Goal: Task Accomplishment & Management: Use online tool/utility

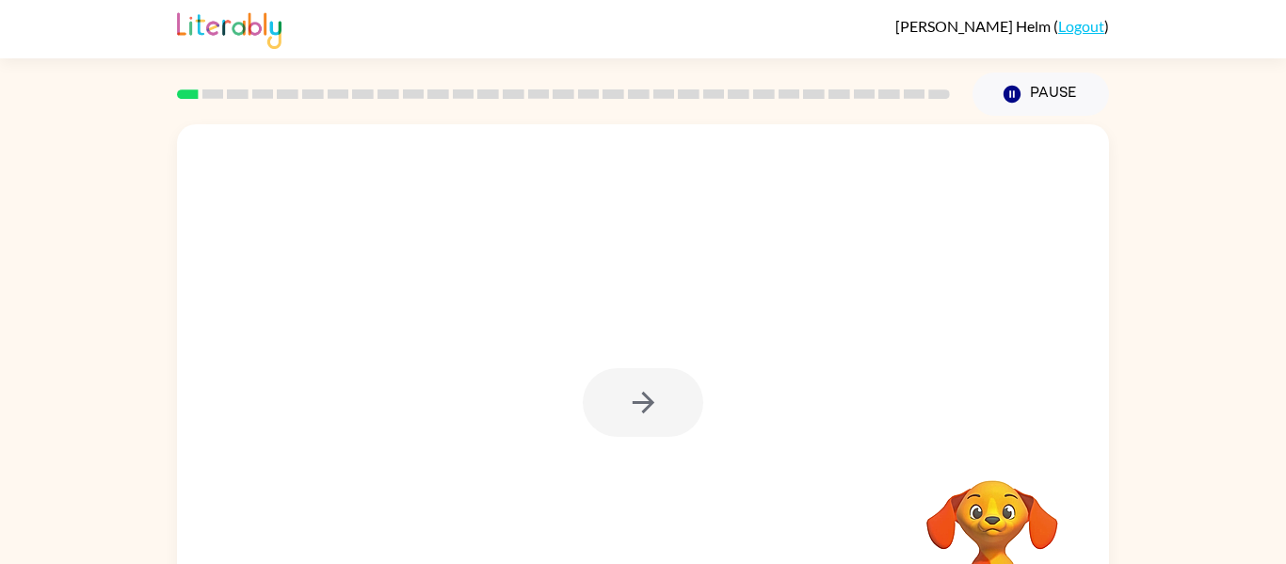
click at [738, 462] on div at bounding box center [643, 393] width 932 height 538
click at [648, 405] on icon "button" at bounding box center [643, 403] width 22 height 22
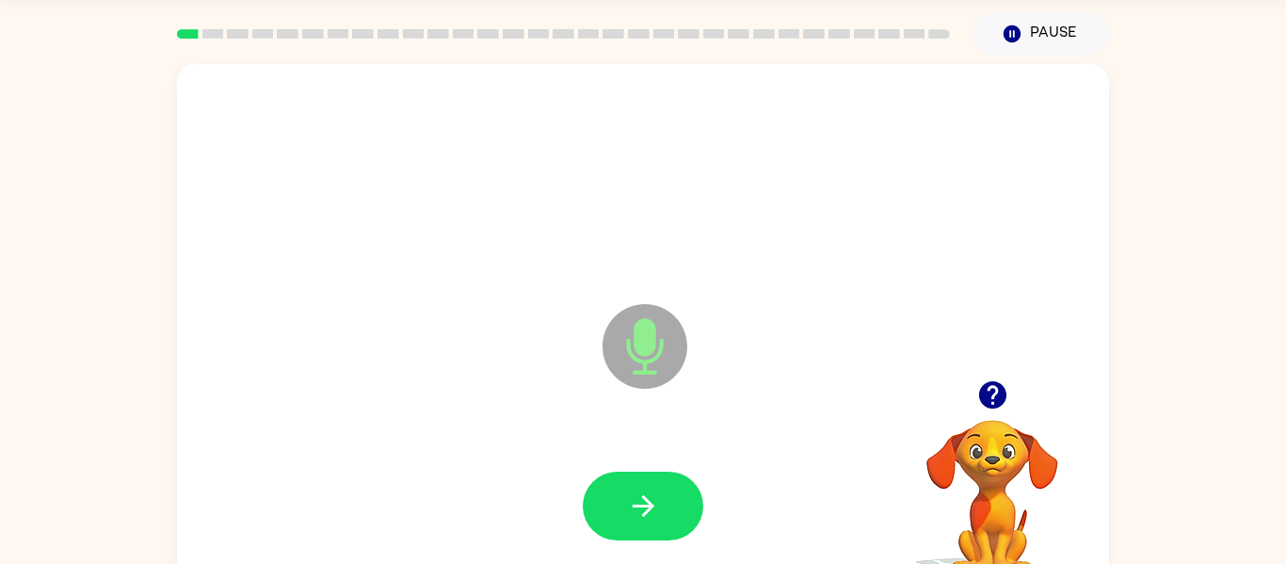
scroll to position [61, 0]
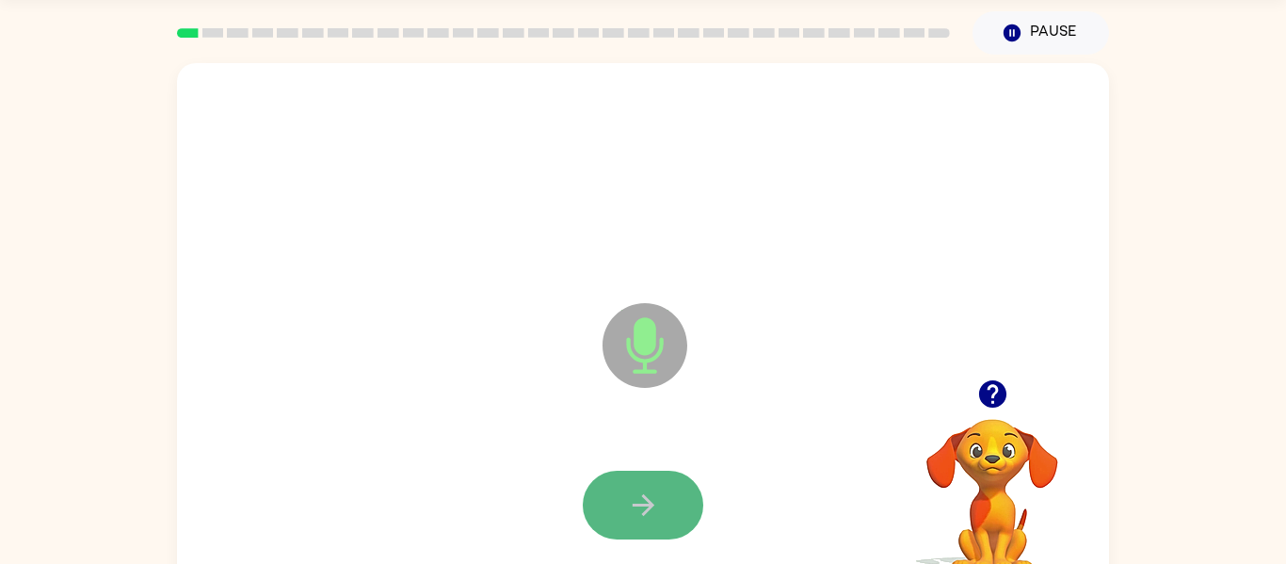
click at [646, 506] on icon "button" at bounding box center [643, 505] width 22 height 22
click at [651, 512] on icon "button" at bounding box center [643, 505] width 33 height 33
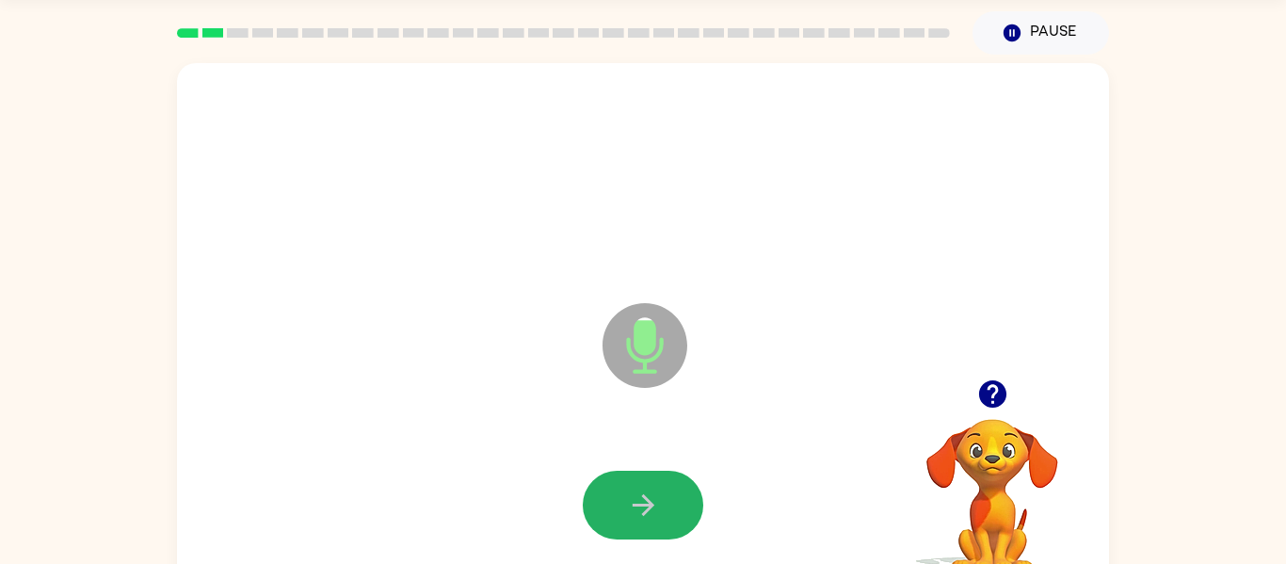
click at [651, 512] on icon "button" at bounding box center [643, 505] width 33 height 33
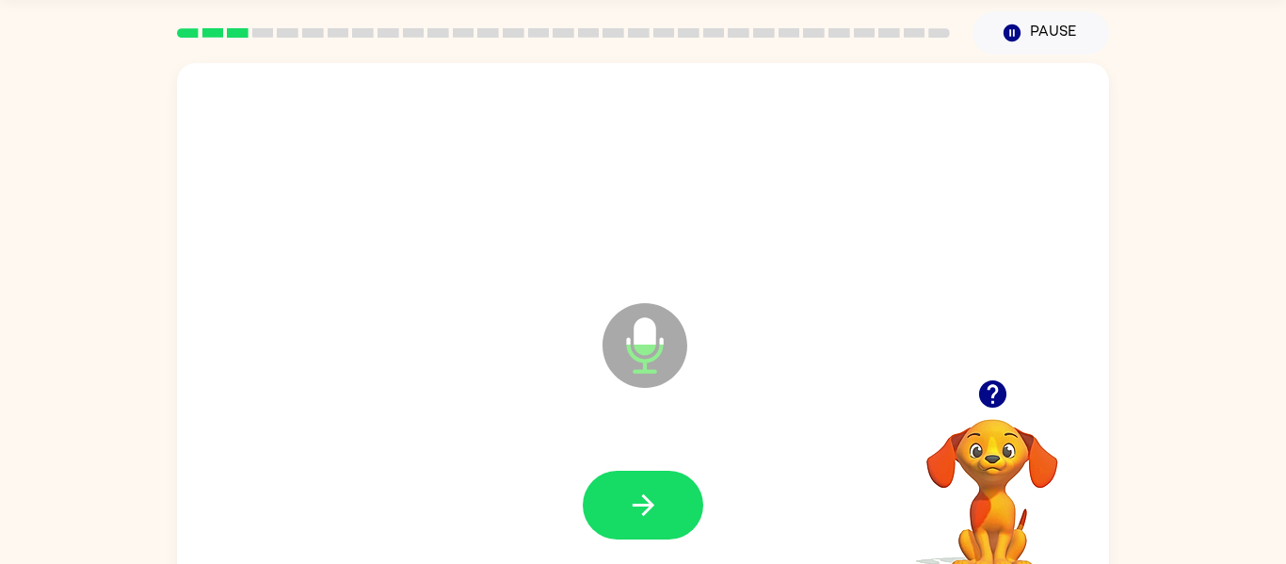
click at [651, 512] on icon "button" at bounding box center [643, 505] width 33 height 33
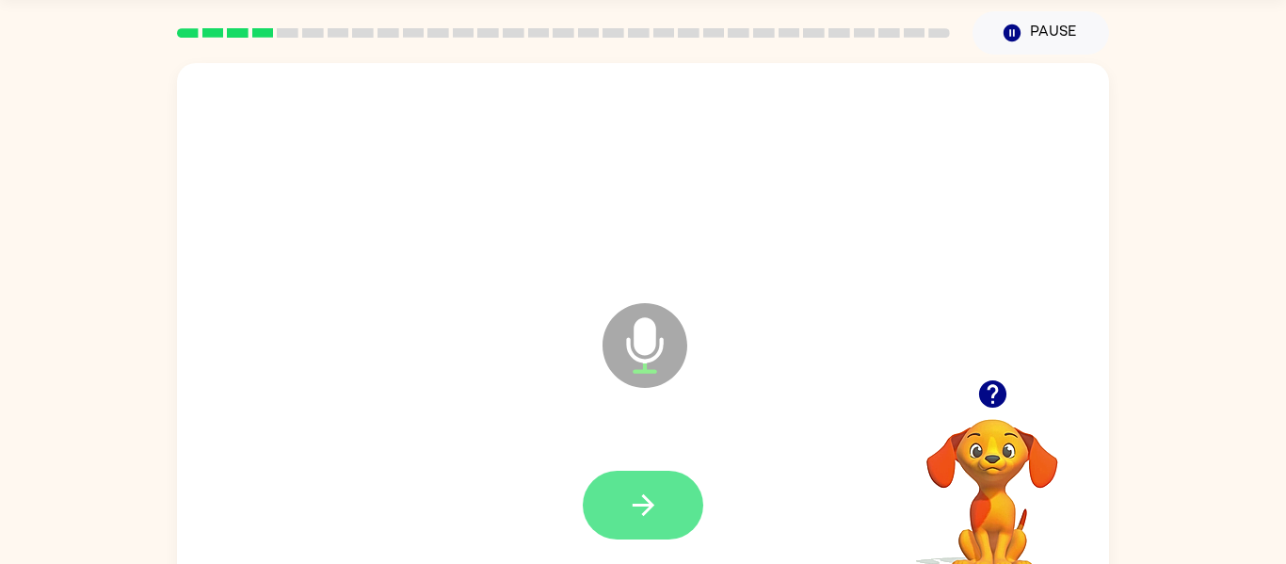
click at [676, 530] on button "button" at bounding box center [643, 505] width 121 height 69
click at [678, 532] on button "button" at bounding box center [643, 505] width 121 height 69
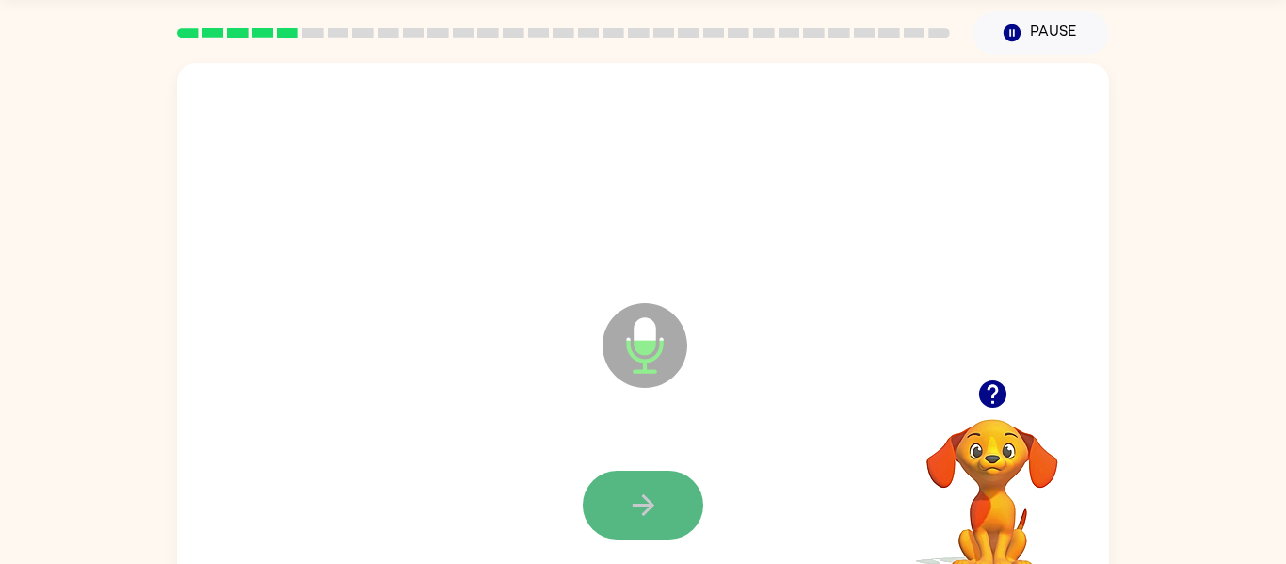
click at [641, 507] on icon "button" at bounding box center [643, 505] width 33 height 33
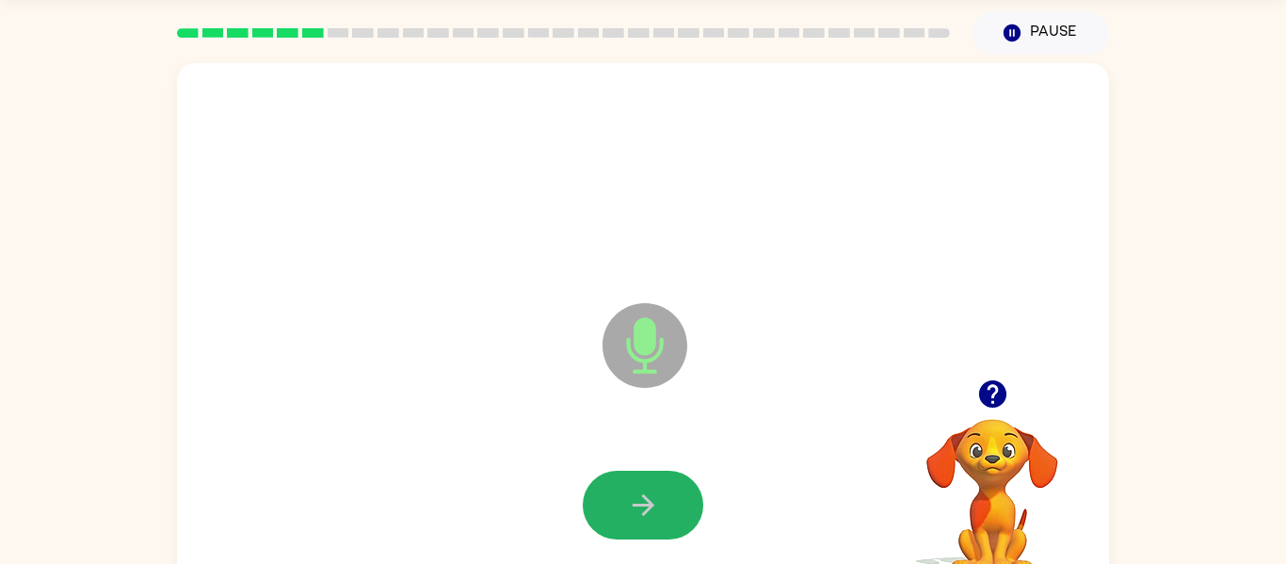
click at [641, 507] on icon "button" at bounding box center [643, 505] width 33 height 33
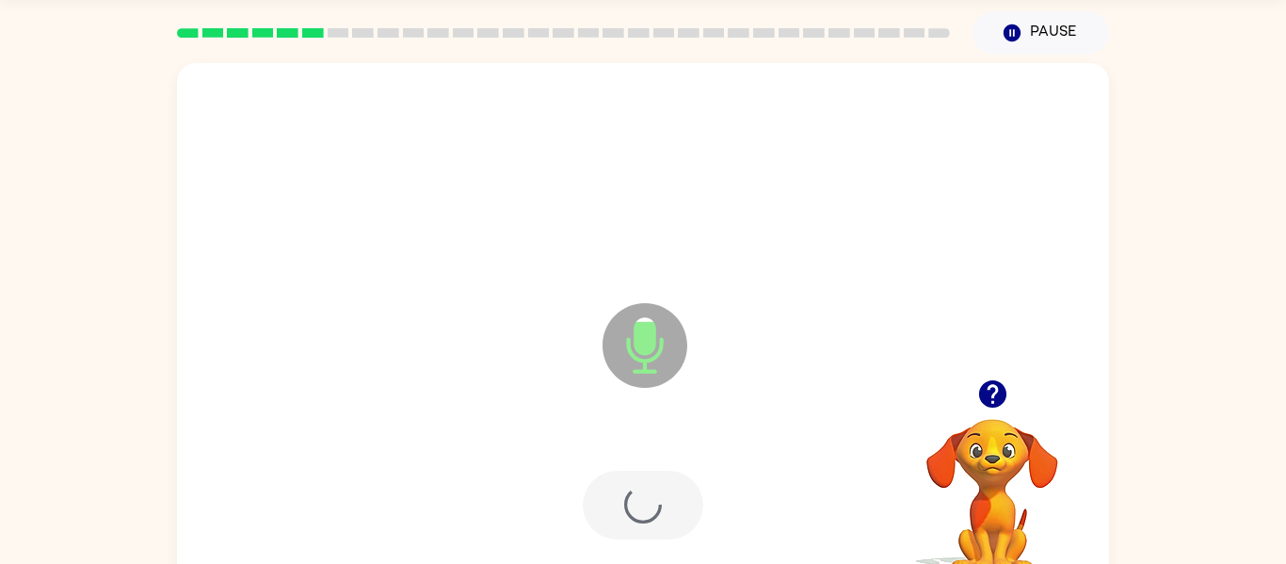
click at [641, 507] on div at bounding box center [643, 505] width 121 height 69
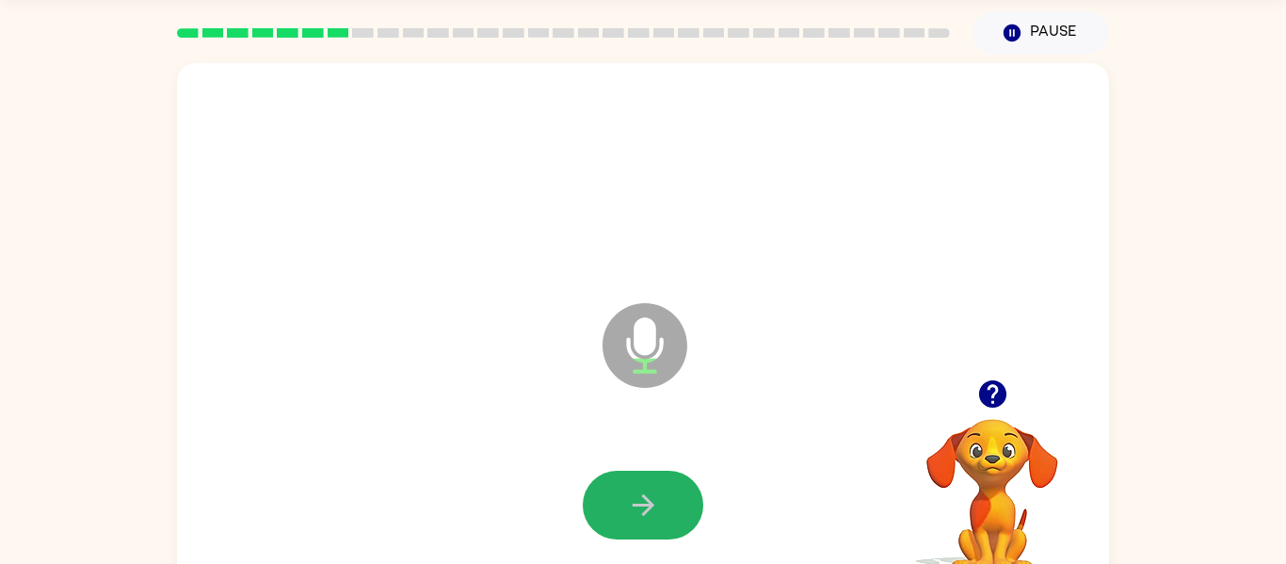
click at [641, 507] on icon "button" at bounding box center [643, 505] width 33 height 33
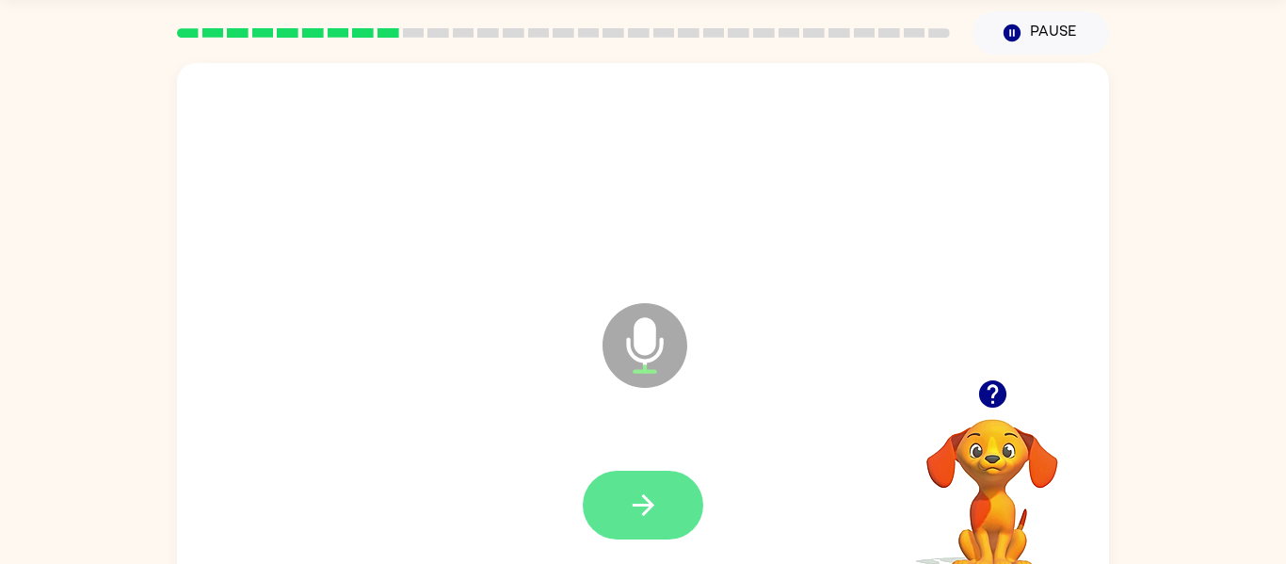
click at [640, 509] on icon "button" at bounding box center [643, 505] width 33 height 33
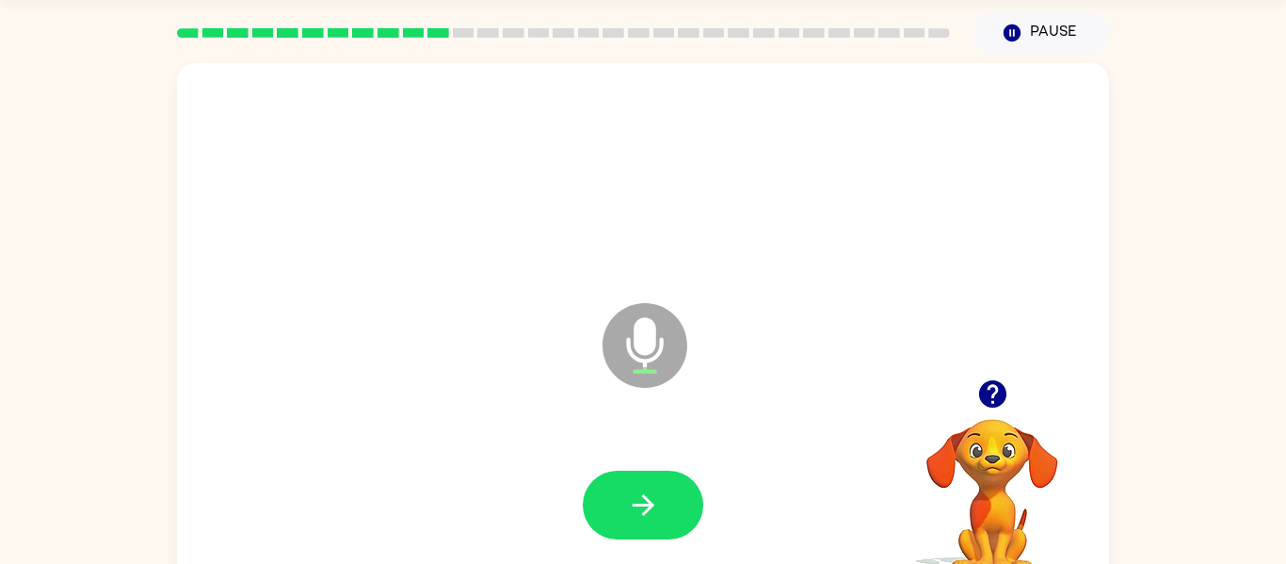
click at [640, 509] on icon "button" at bounding box center [643, 505] width 33 height 33
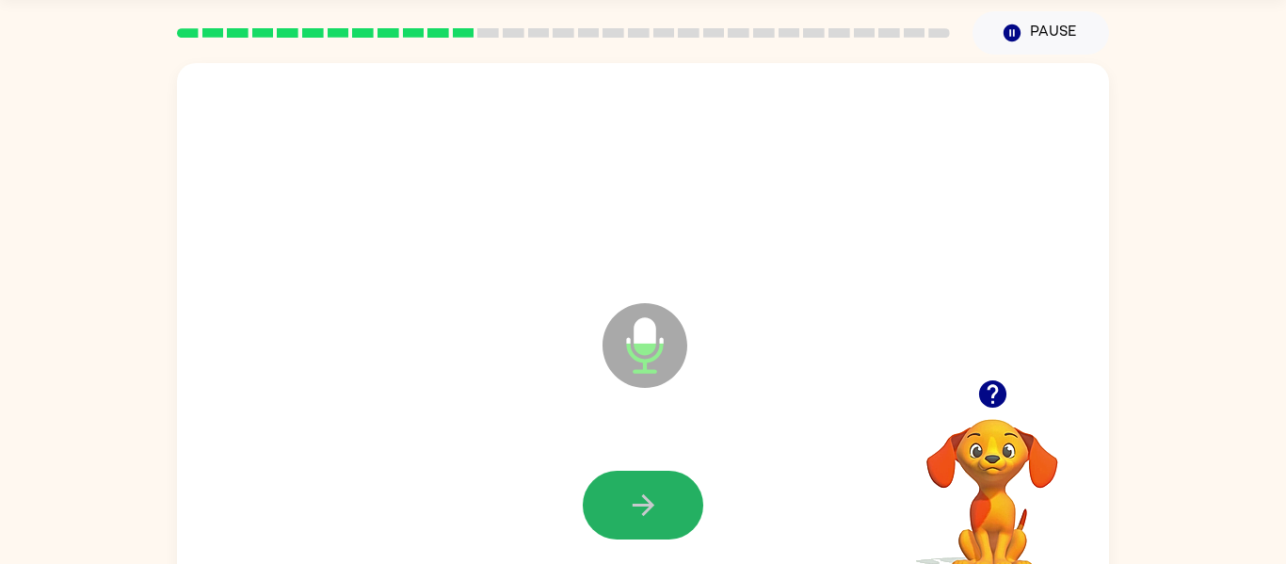
click at [640, 509] on icon "button" at bounding box center [643, 505] width 33 height 33
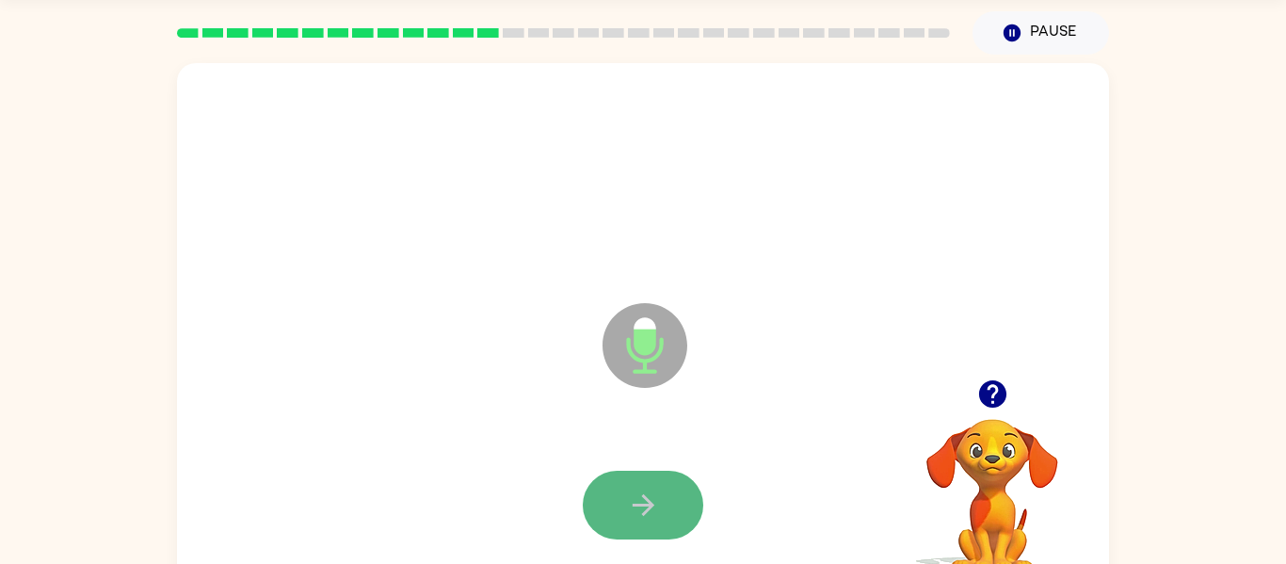
click at [638, 508] on icon "button" at bounding box center [643, 505] width 33 height 33
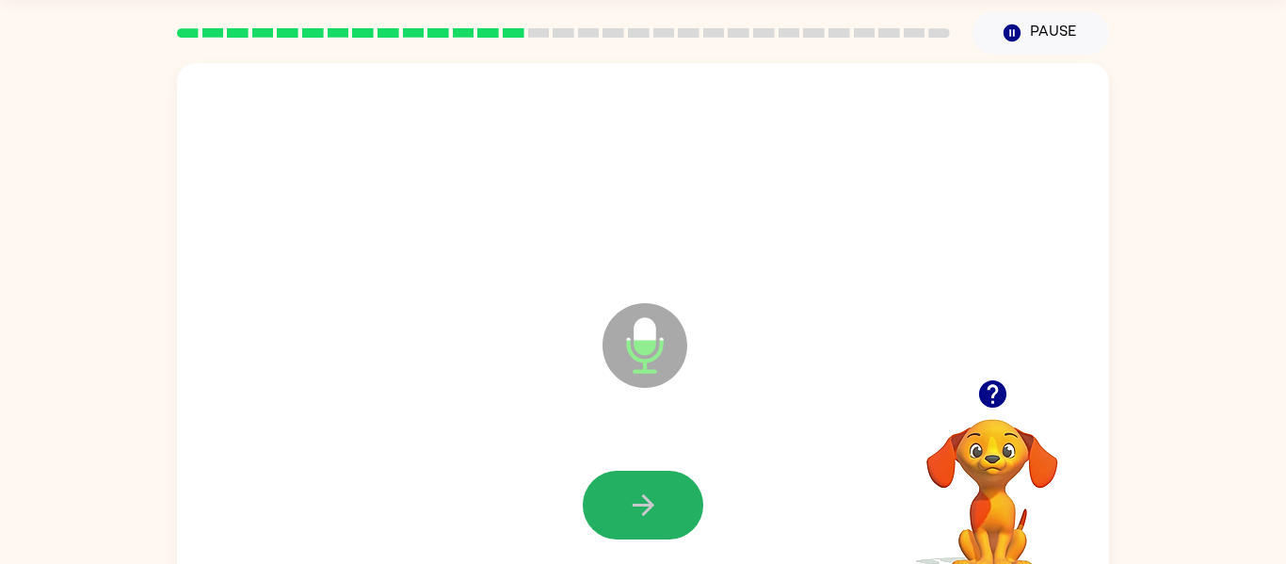
click at [638, 508] on icon "button" at bounding box center [643, 505] width 33 height 33
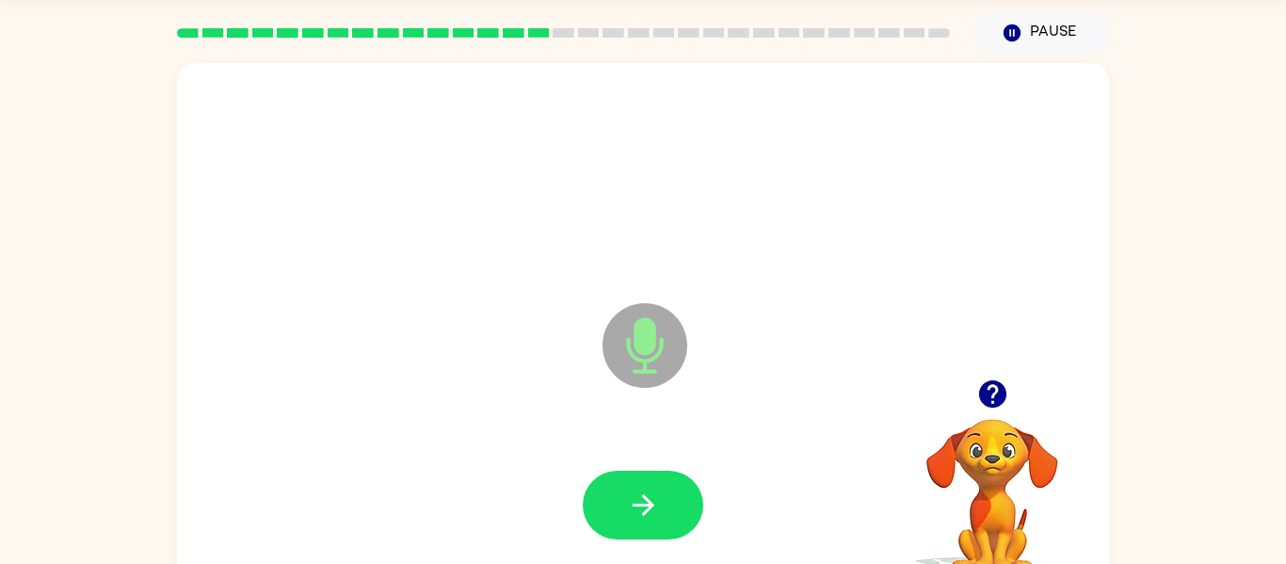
click at [638, 508] on icon "button" at bounding box center [643, 505] width 33 height 33
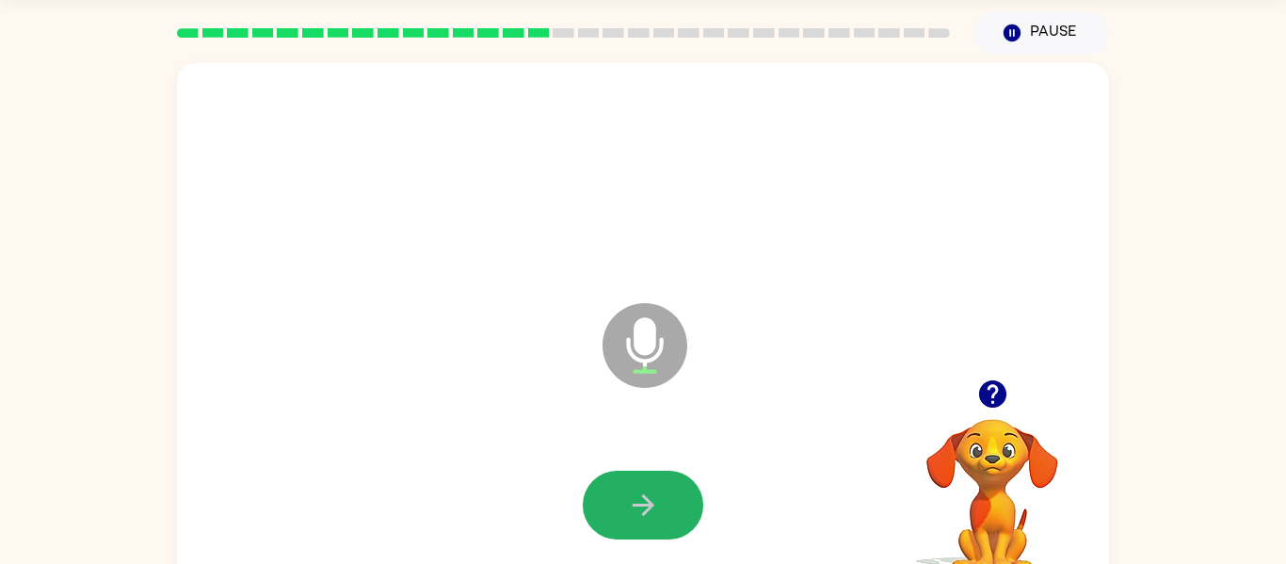
click at [638, 508] on icon "button" at bounding box center [643, 505] width 33 height 33
click at [634, 509] on icon "button" at bounding box center [643, 505] width 33 height 33
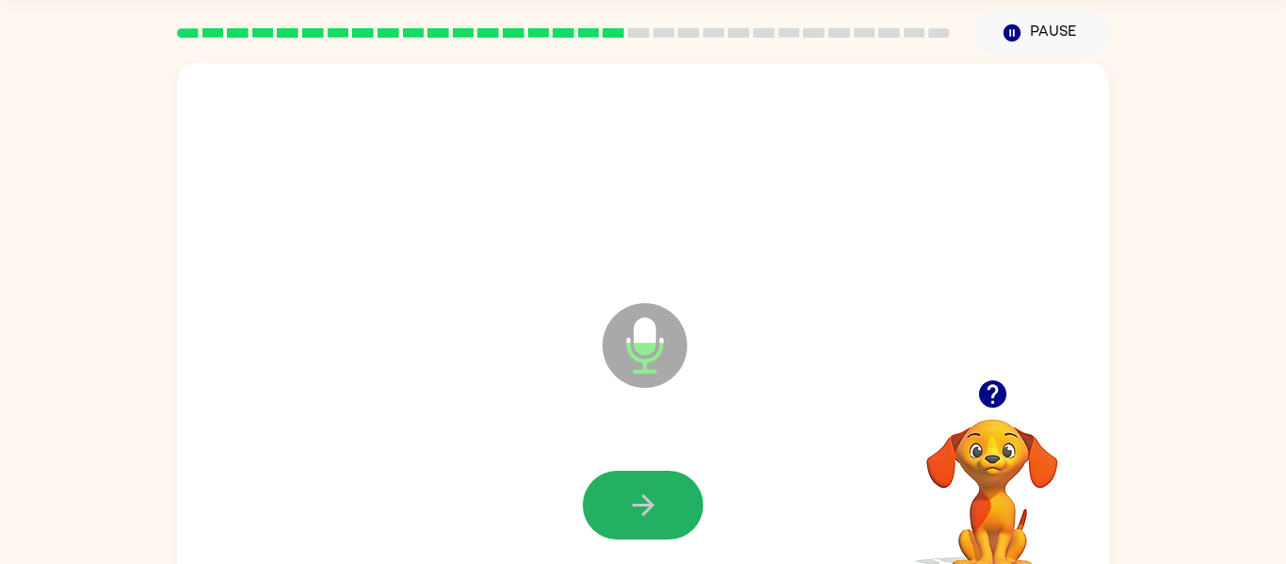
click at [634, 509] on icon "button" at bounding box center [643, 505] width 33 height 33
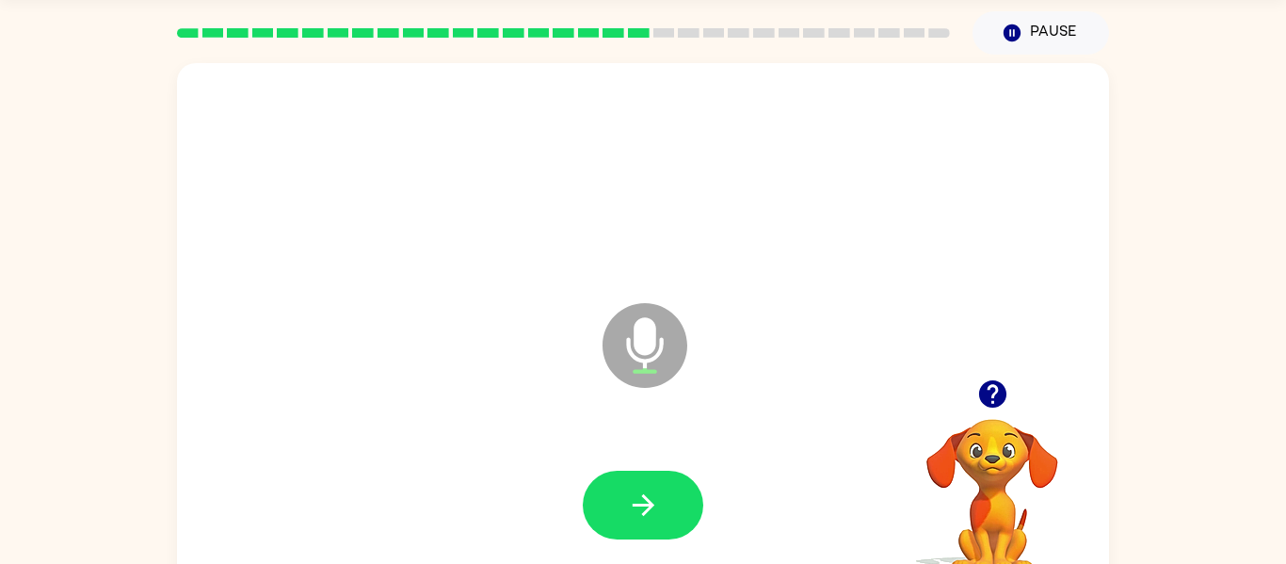
click at [634, 509] on icon "button" at bounding box center [643, 505] width 33 height 33
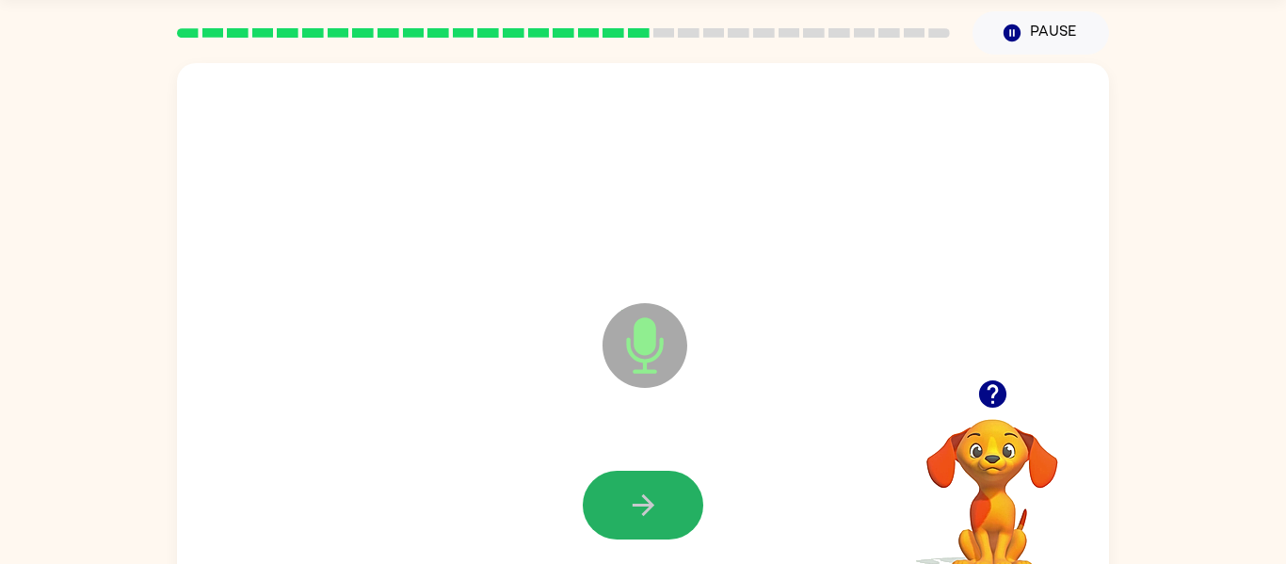
click at [634, 509] on icon "button" at bounding box center [643, 505] width 33 height 33
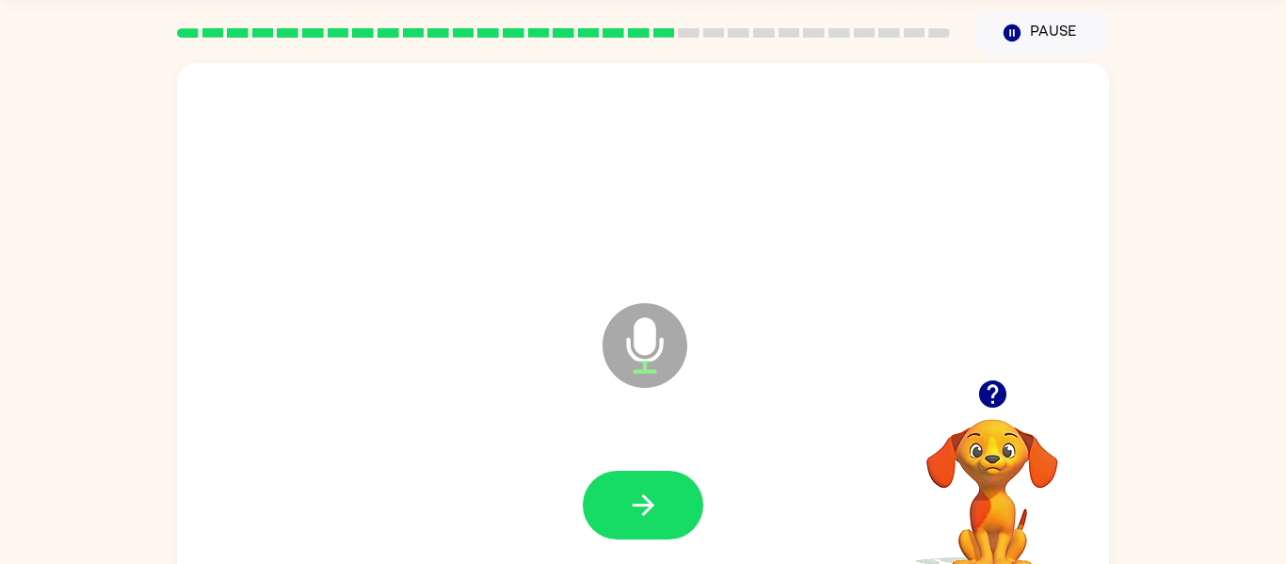
click at [634, 509] on icon "button" at bounding box center [643, 505] width 33 height 33
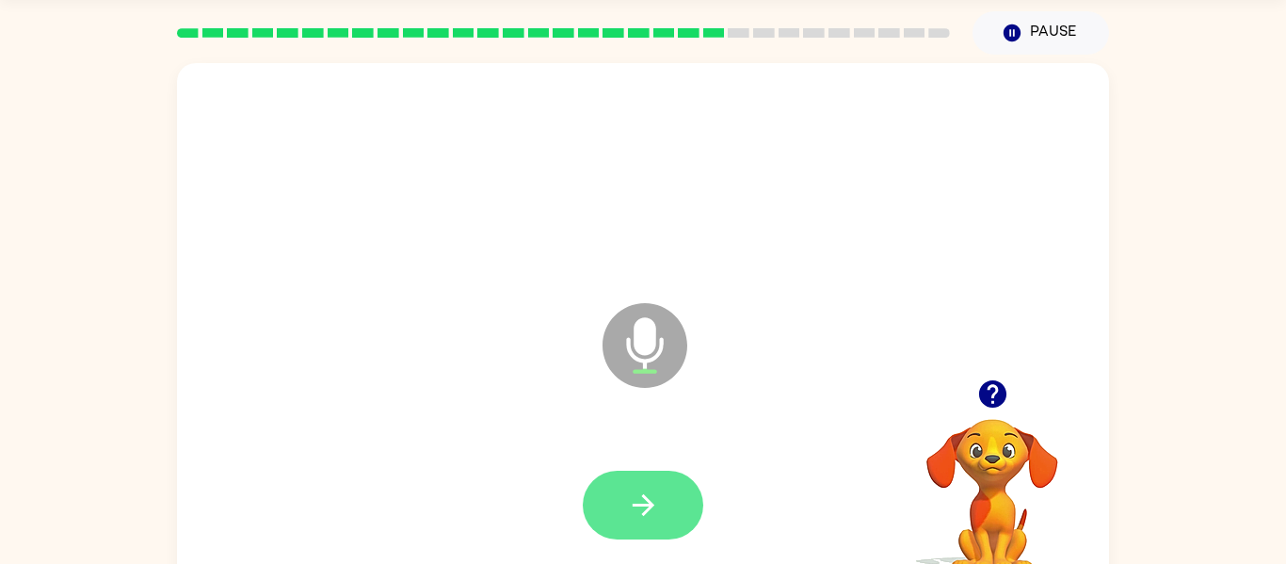
click at [636, 513] on icon "button" at bounding box center [643, 505] width 33 height 33
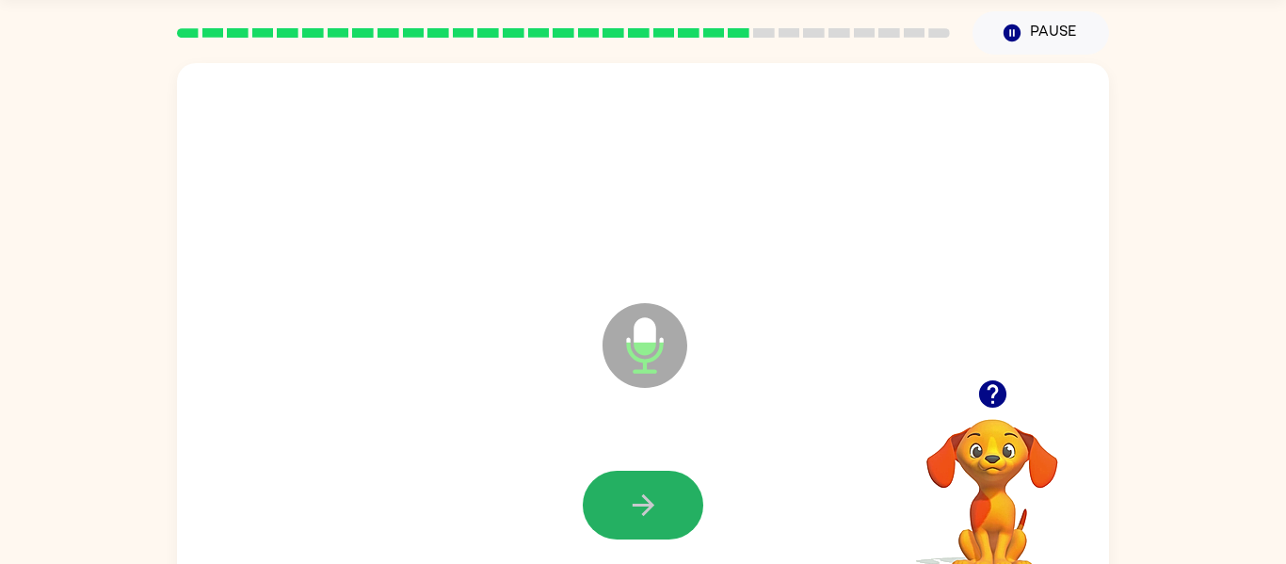
click at [636, 513] on icon "button" at bounding box center [643, 505] width 33 height 33
click at [637, 513] on icon "button" at bounding box center [643, 505] width 33 height 33
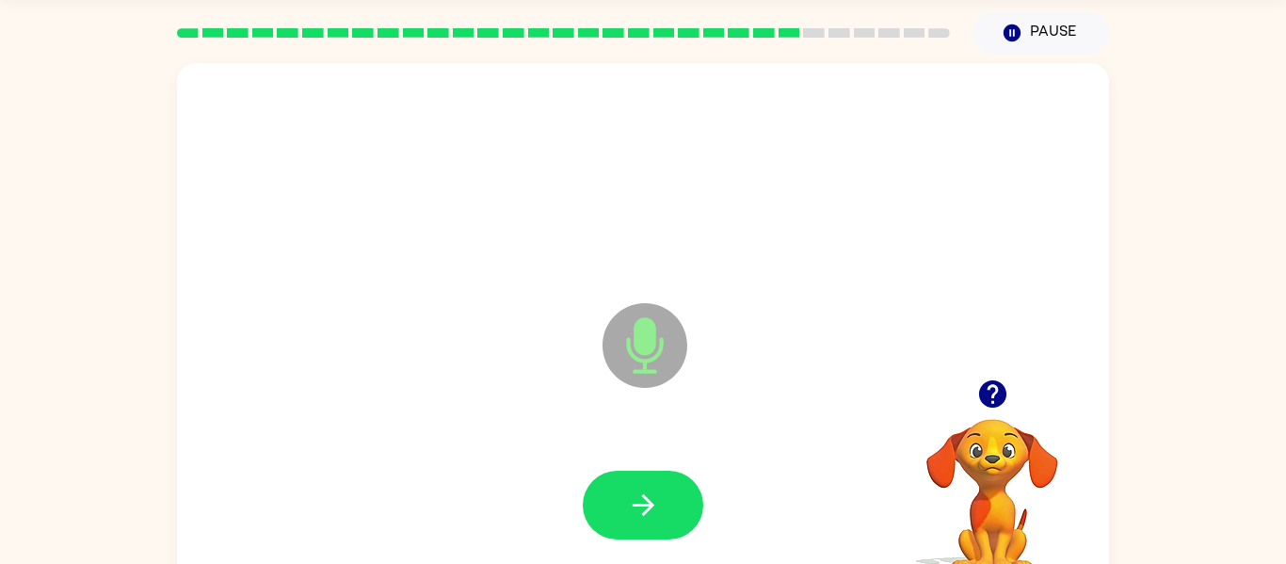
click at [637, 513] on icon "button" at bounding box center [643, 505] width 33 height 33
click at [641, 519] on icon "button" at bounding box center [643, 505] width 33 height 33
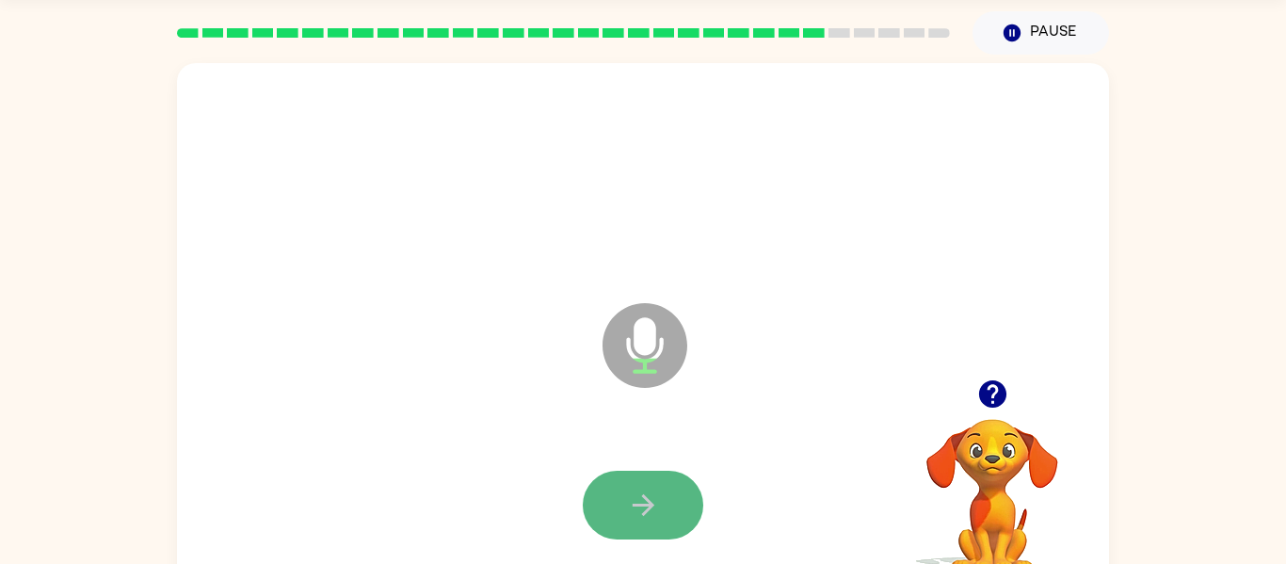
click at [648, 506] on icon "button" at bounding box center [643, 505] width 22 height 22
click at [648, 503] on icon "button" at bounding box center [643, 505] width 33 height 33
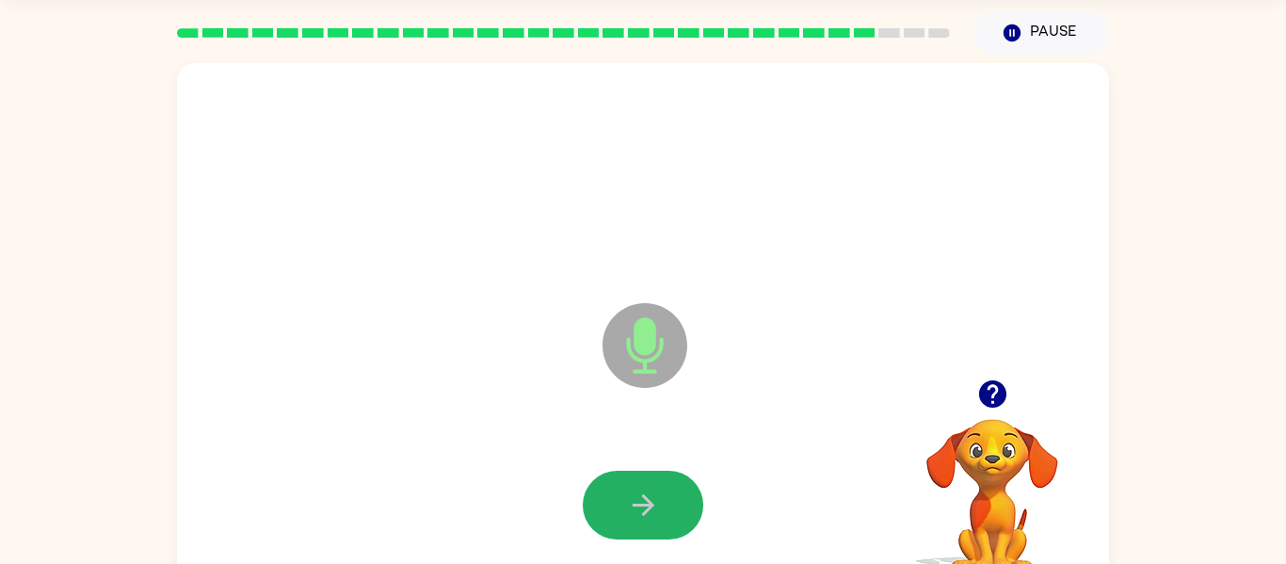
click at [648, 503] on icon "button" at bounding box center [643, 505] width 33 height 33
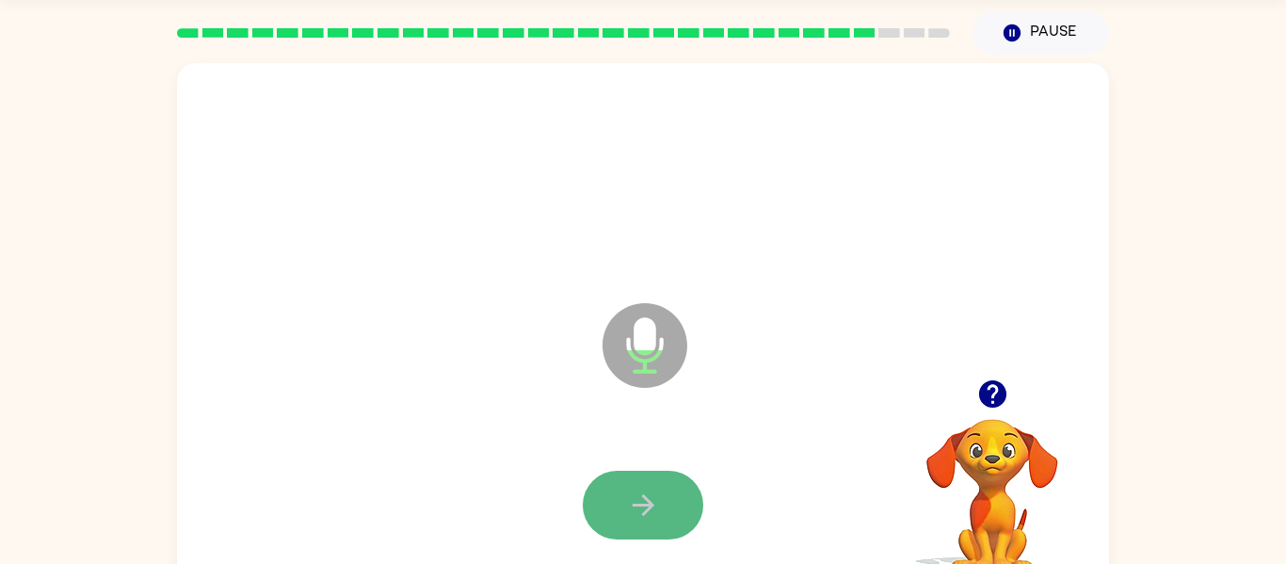
click at [648, 498] on icon "button" at bounding box center [643, 505] width 33 height 33
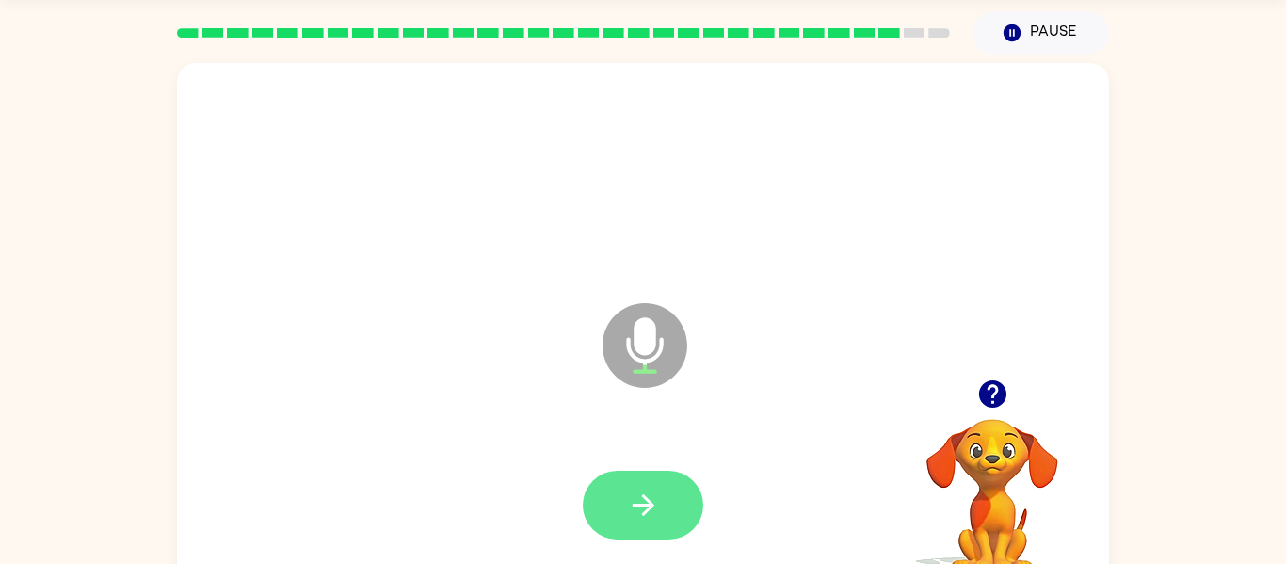
click at [623, 501] on button "button" at bounding box center [643, 505] width 121 height 69
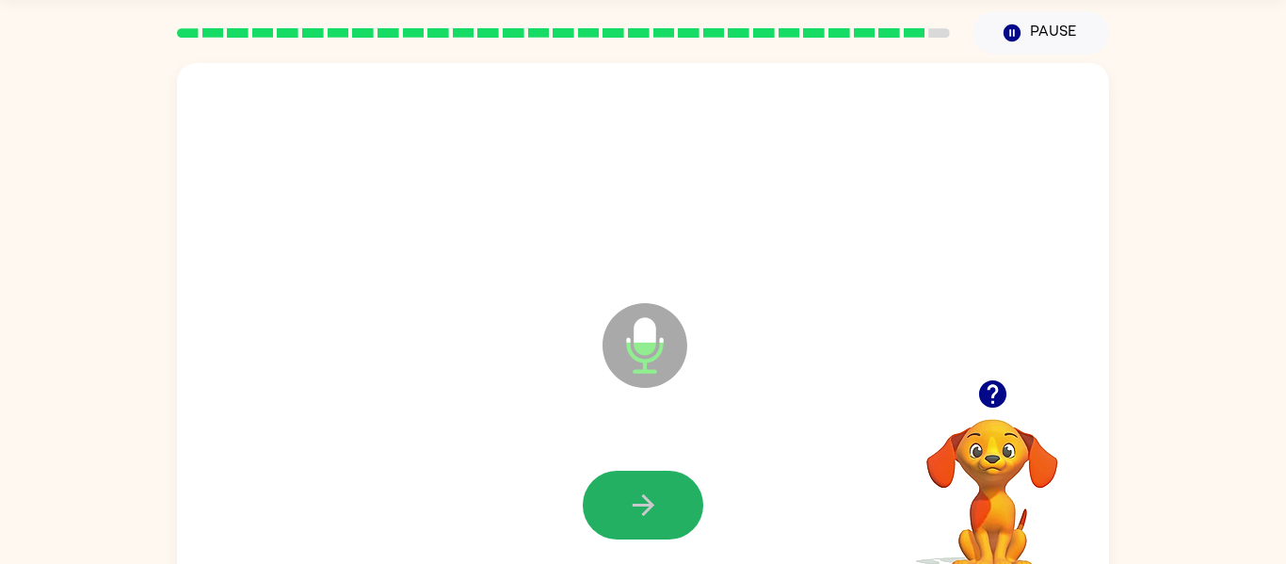
click at [623, 501] on button "button" at bounding box center [643, 505] width 121 height 69
click at [622, 500] on button "button" at bounding box center [643, 505] width 121 height 69
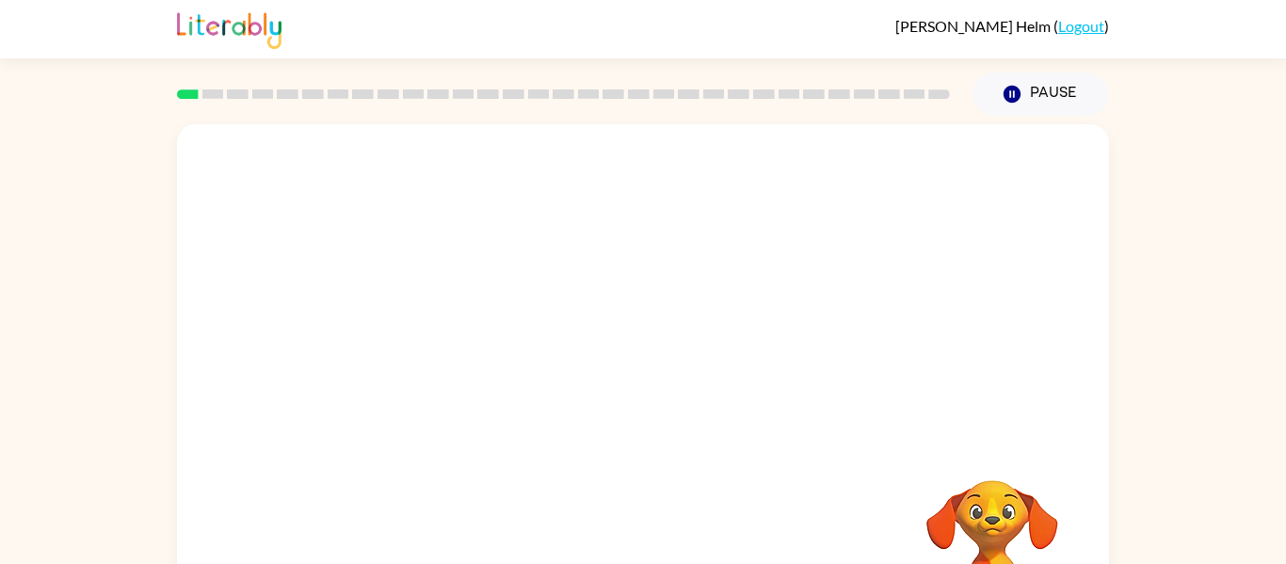
click at [675, 402] on div "Your browser must support playing .mp4 files to use Literably. Please try using…" at bounding box center [643, 393] width 932 height 538
click at [675, 402] on button "button" at bounding box center [643, 402] width 121 height 69
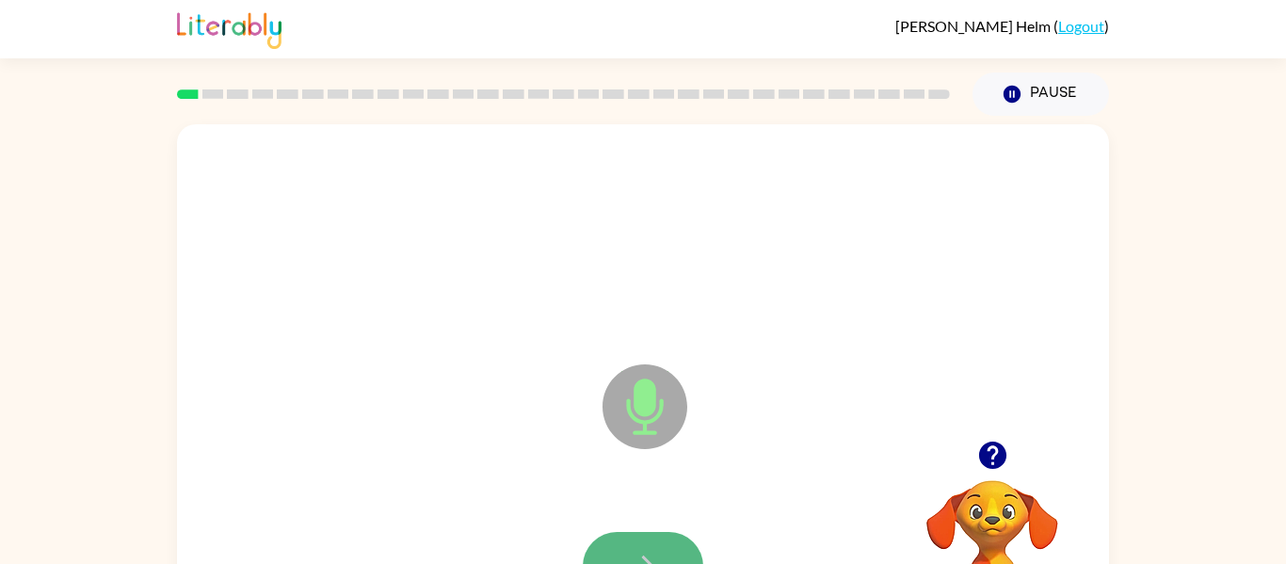
click at [669, 536] on button "button" at bounding box center [643, 566] width 121 height 69
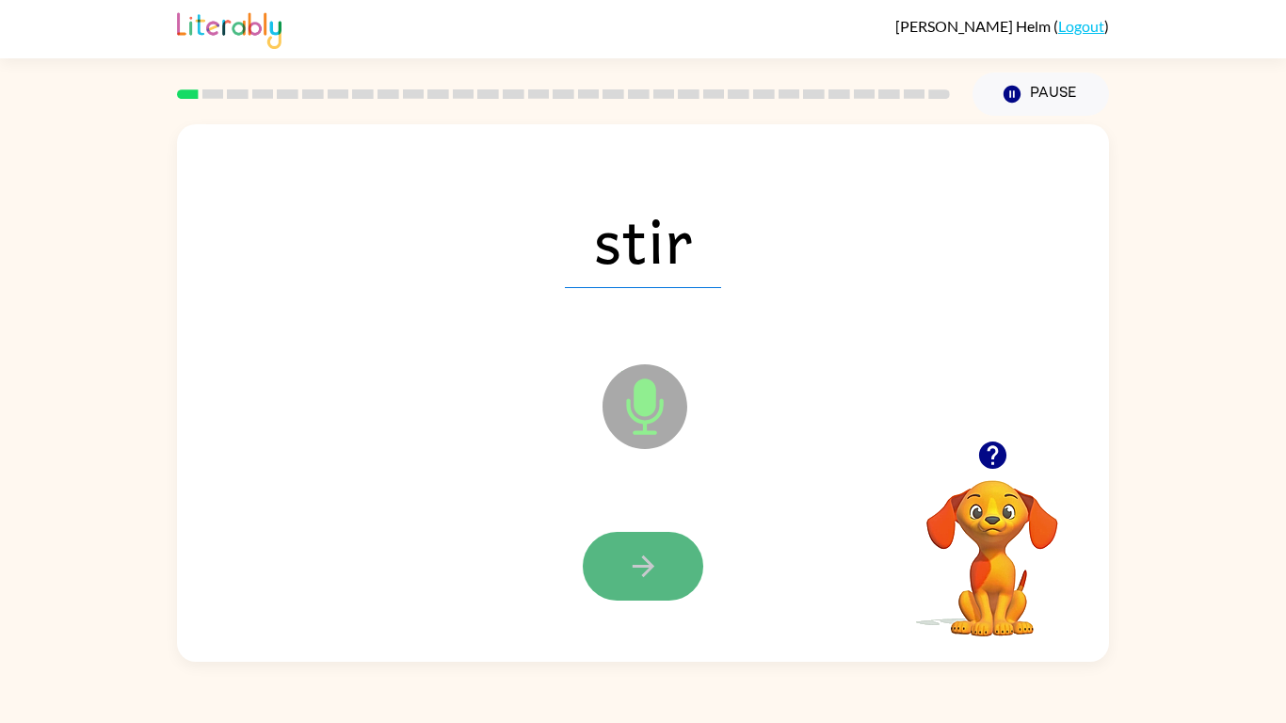
click at [654, 563] on button "button" at bounding box center [643, 566] width 121 height 69
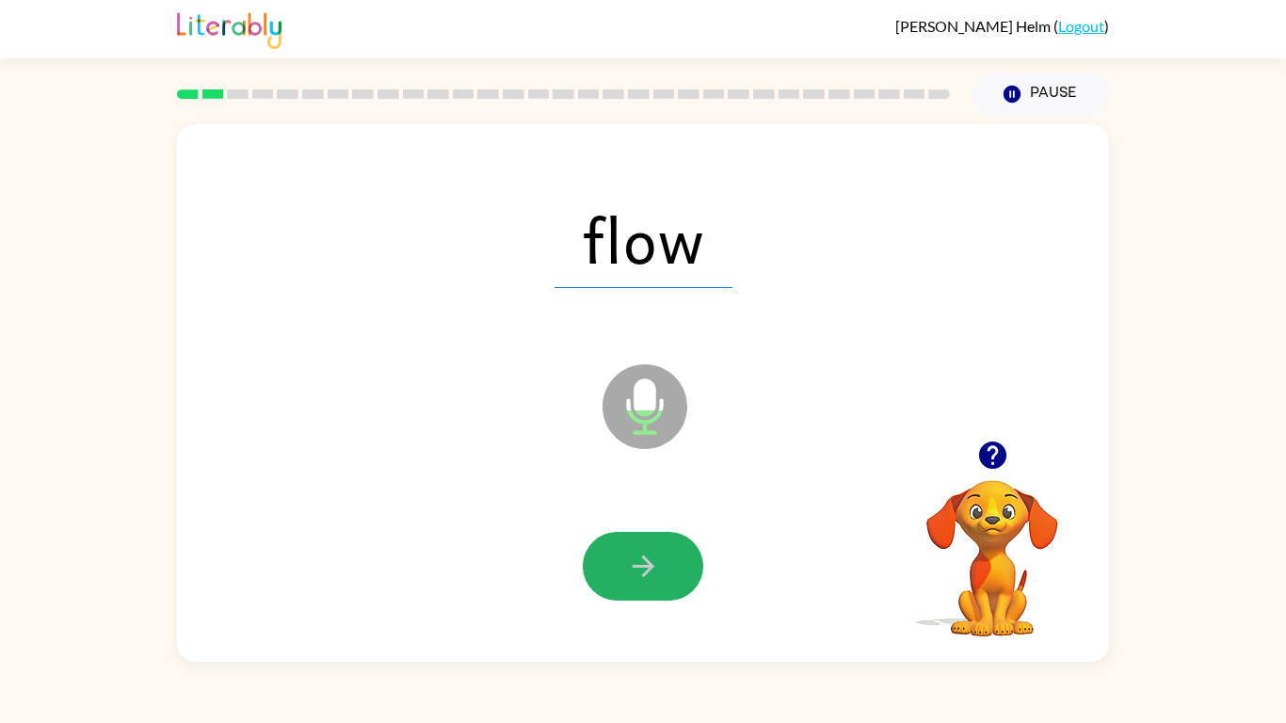
click at [654, 563] on button "button" at bounding box center [643, 566] width 121 height 69
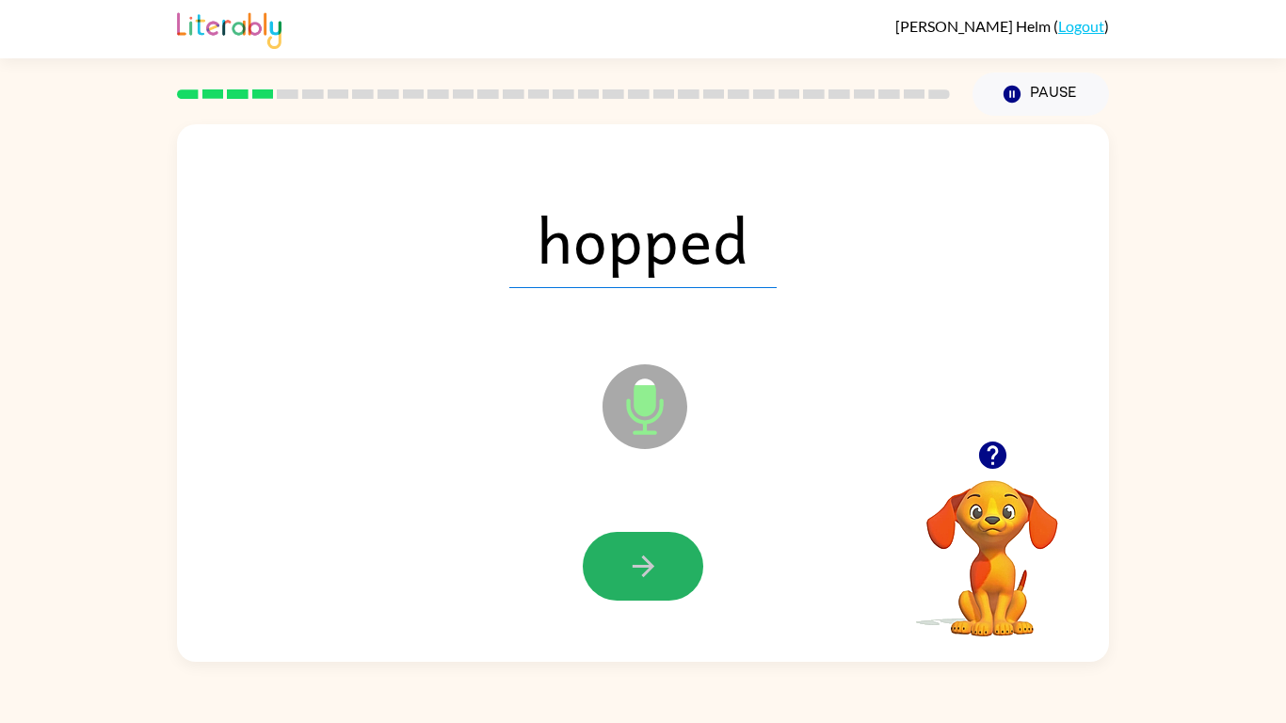
click at [654, 563] on button "button" at bounding box center [643, 566] width 121 height 69
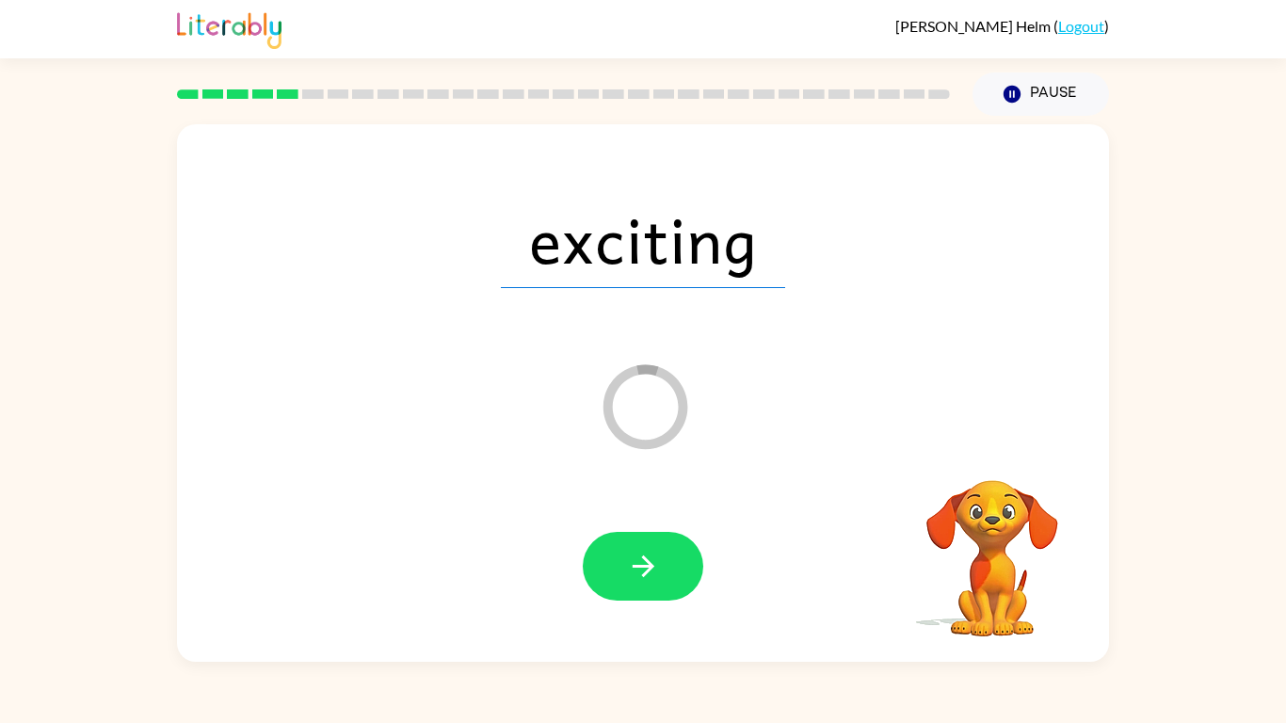
click at [654, 563] on button "button" at bounding box center [643, 566] width 121 height 69
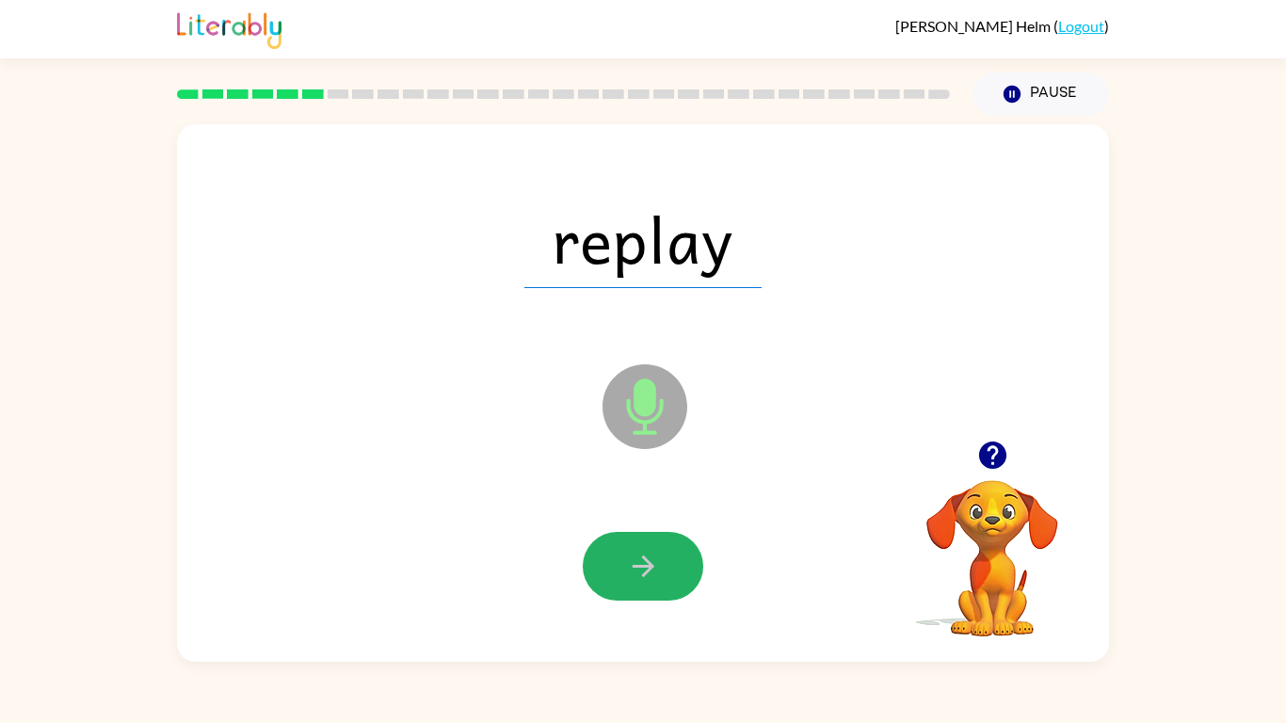
click at [654, 563] on button "button" at bounding box center [643, 566] width 121 height 69
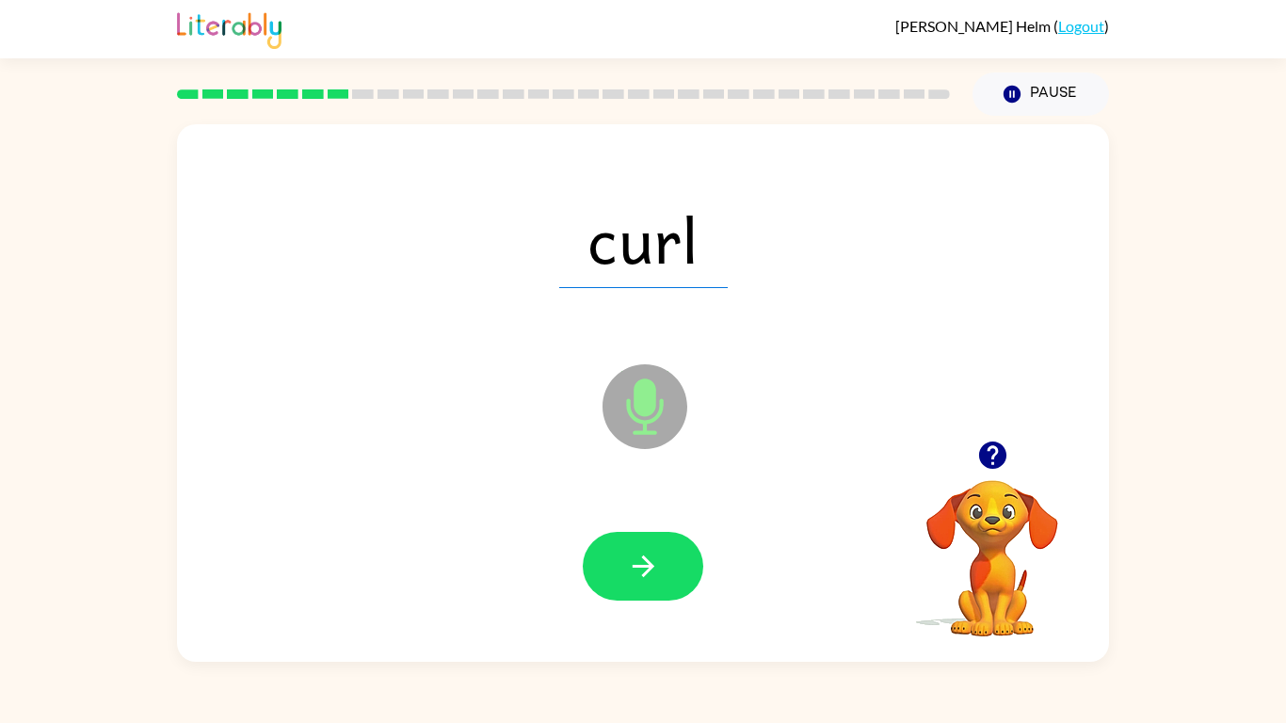
click at [654, 563] on button "button" at bounding box center [643, 566] width 121 height 69
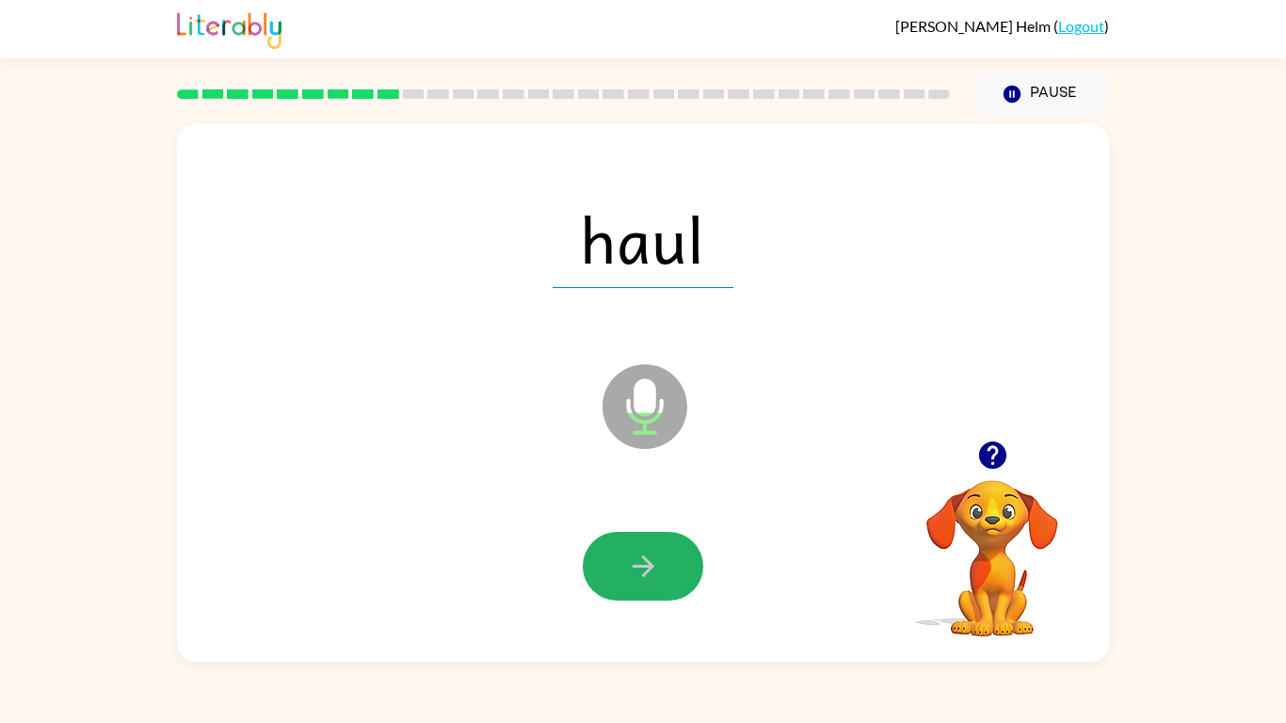
click at [654, 563] on button "button" at bounding box center [643, 566] width 121 height 69
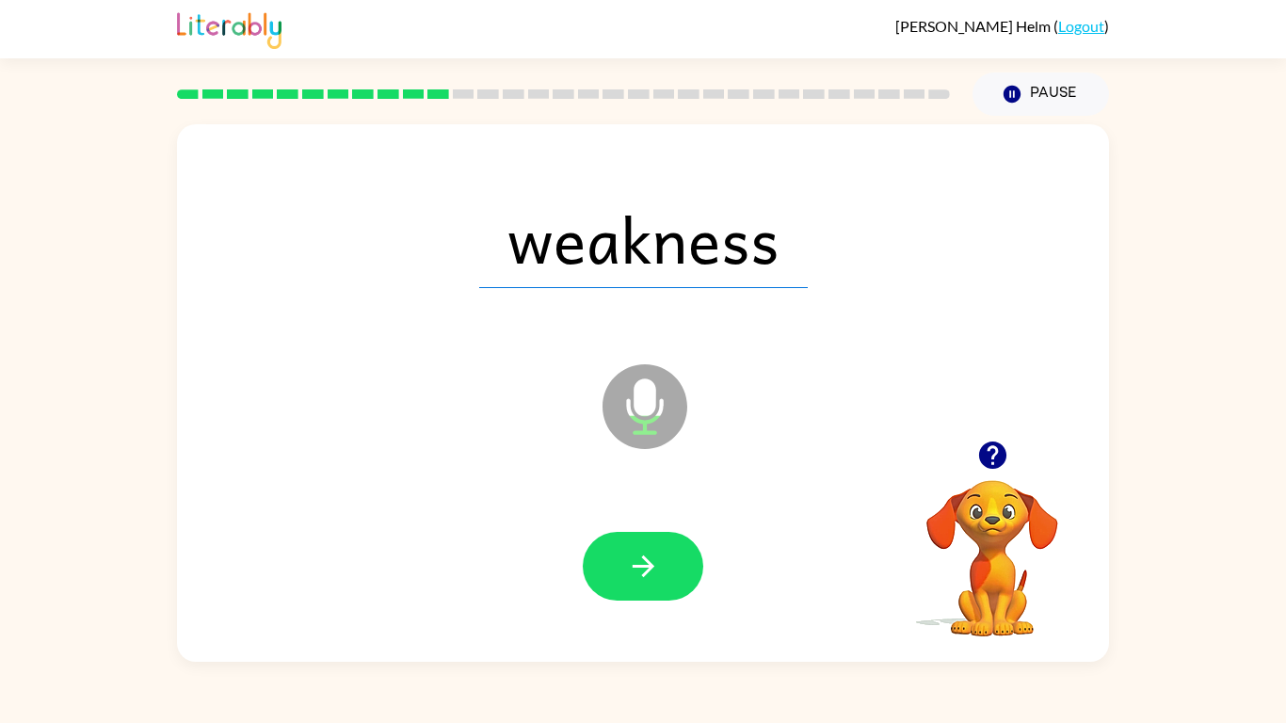
click at [654, 563] on button "button" at bounding box center [643, 566] width 121 height 69
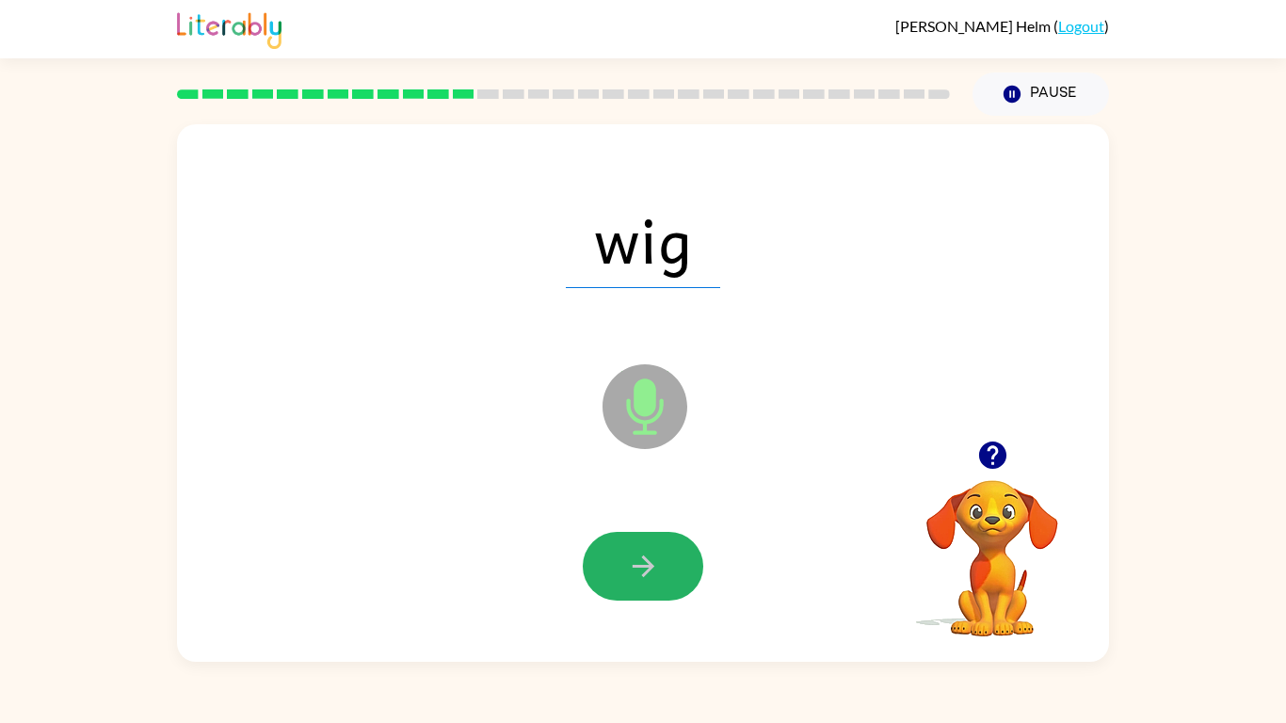
click at [654, 563] on button "button" at bounding box center [643, 566] width 121 height 69
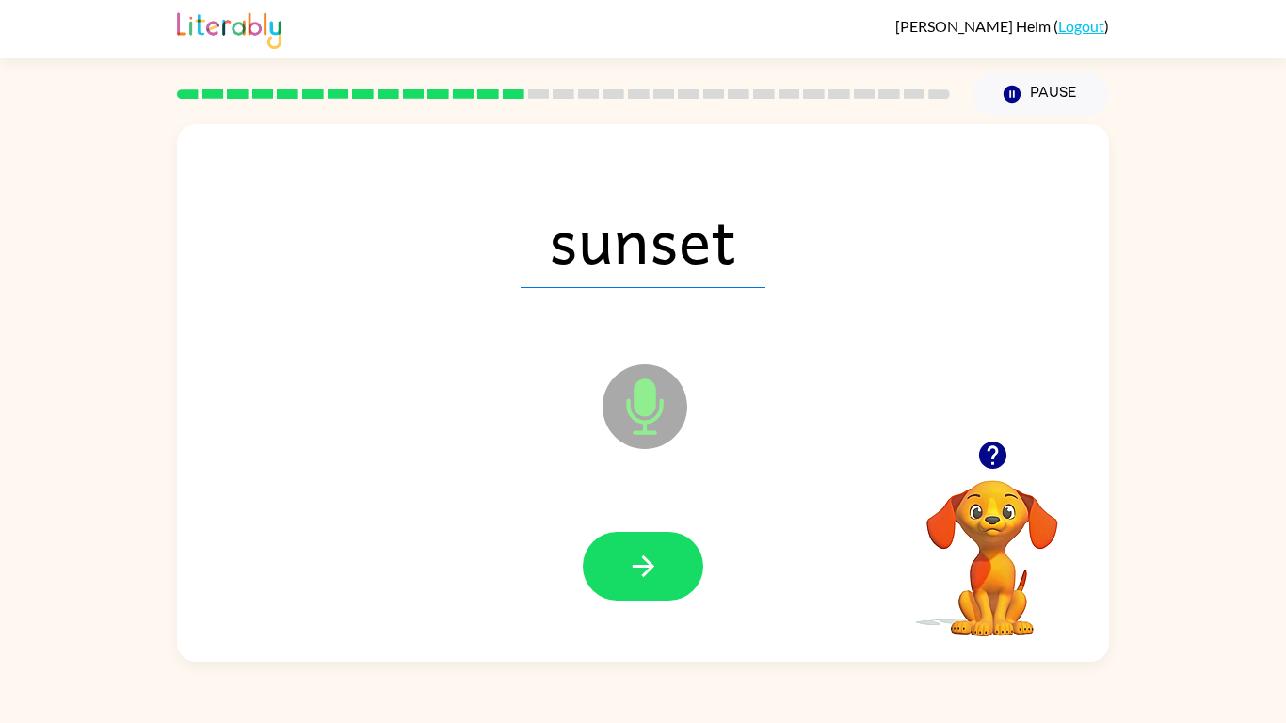
click at [654, 563] on button "button" at bounding box center [643, 566] width 121 height 69
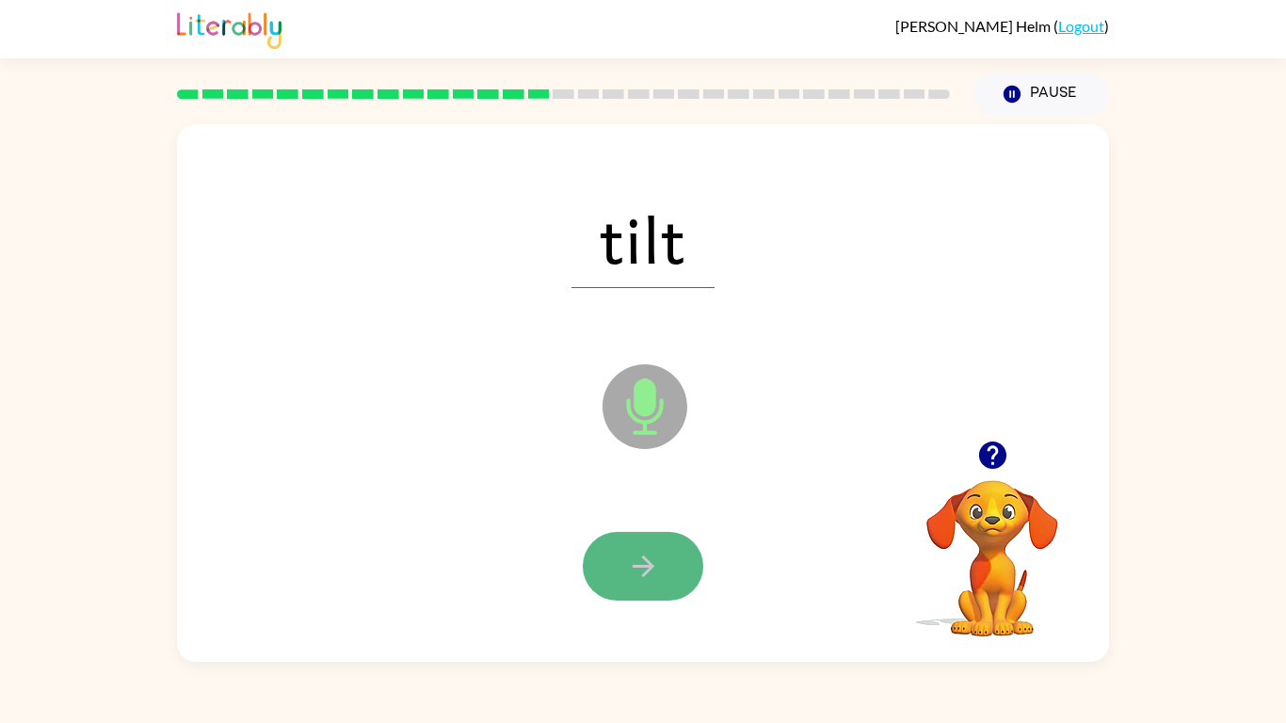
click at [650, 563] on icon "button" at bounding box center [643, 566] width 33 height 33
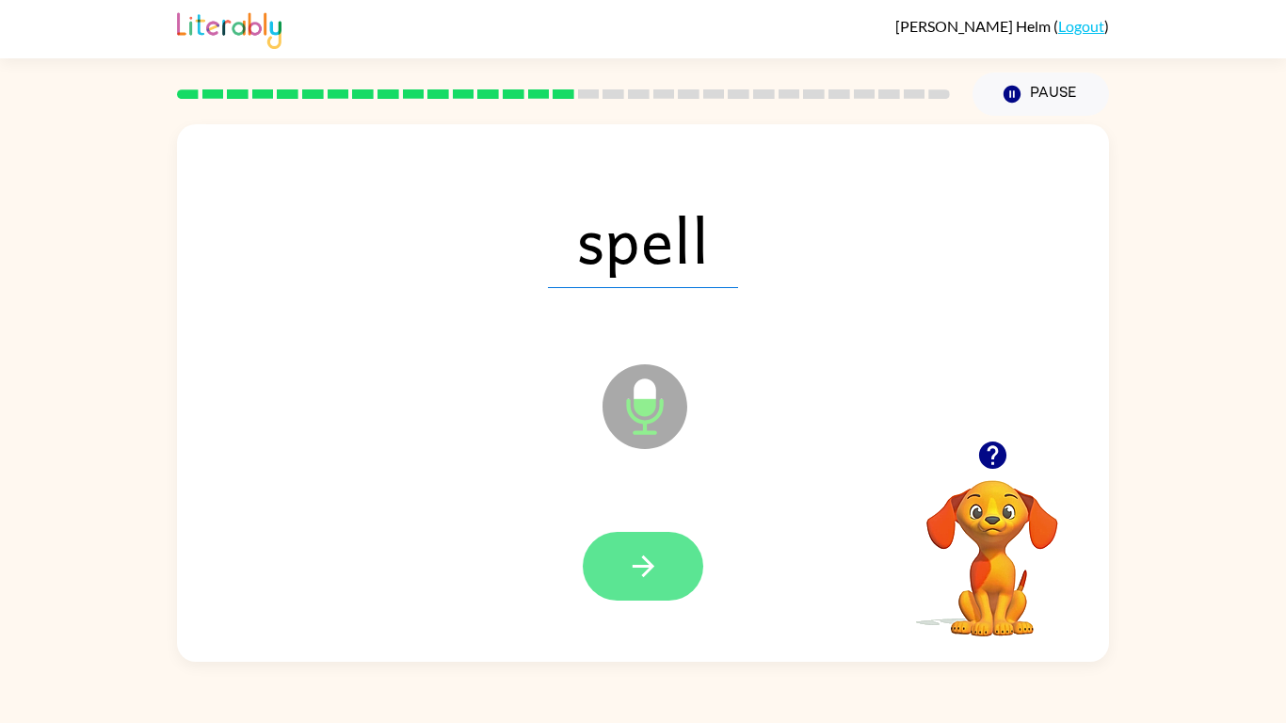
click at [651, 563] on icon "button" at bounding box center [643, 566] width 33 height 33
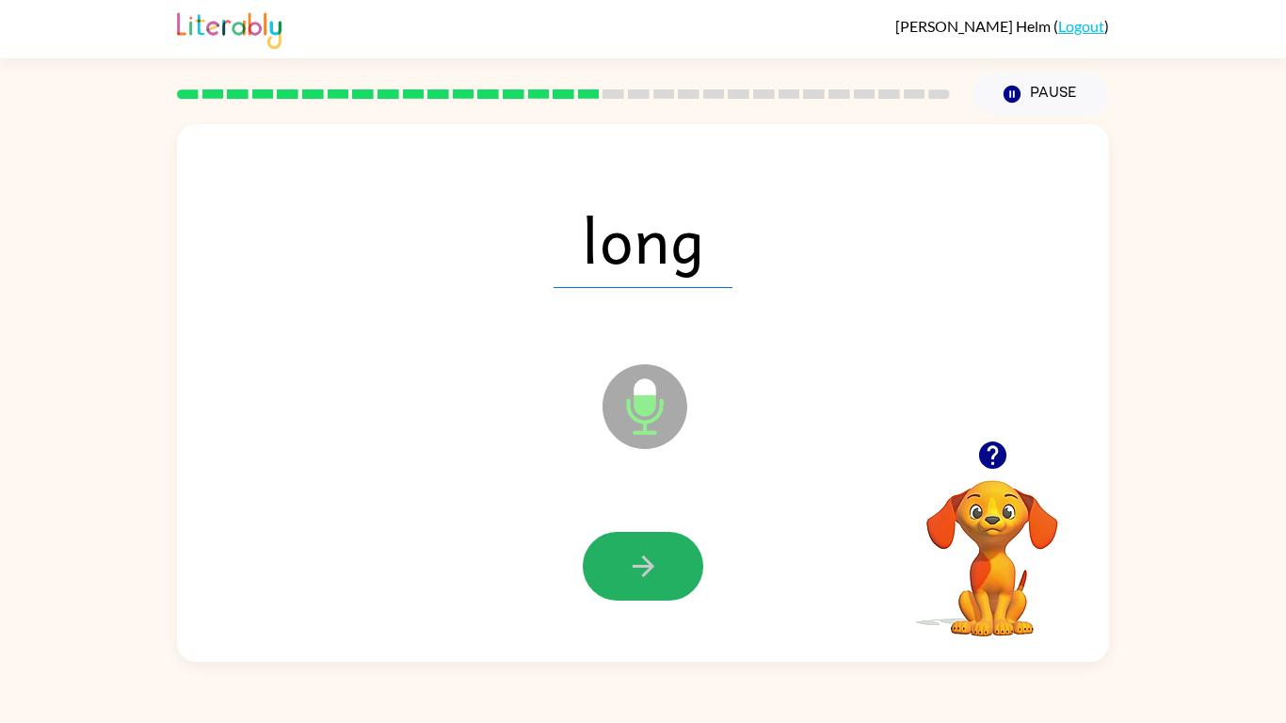
click at [651, 563] on icon "button" at bounding box center [643, 566] width 33 height 33
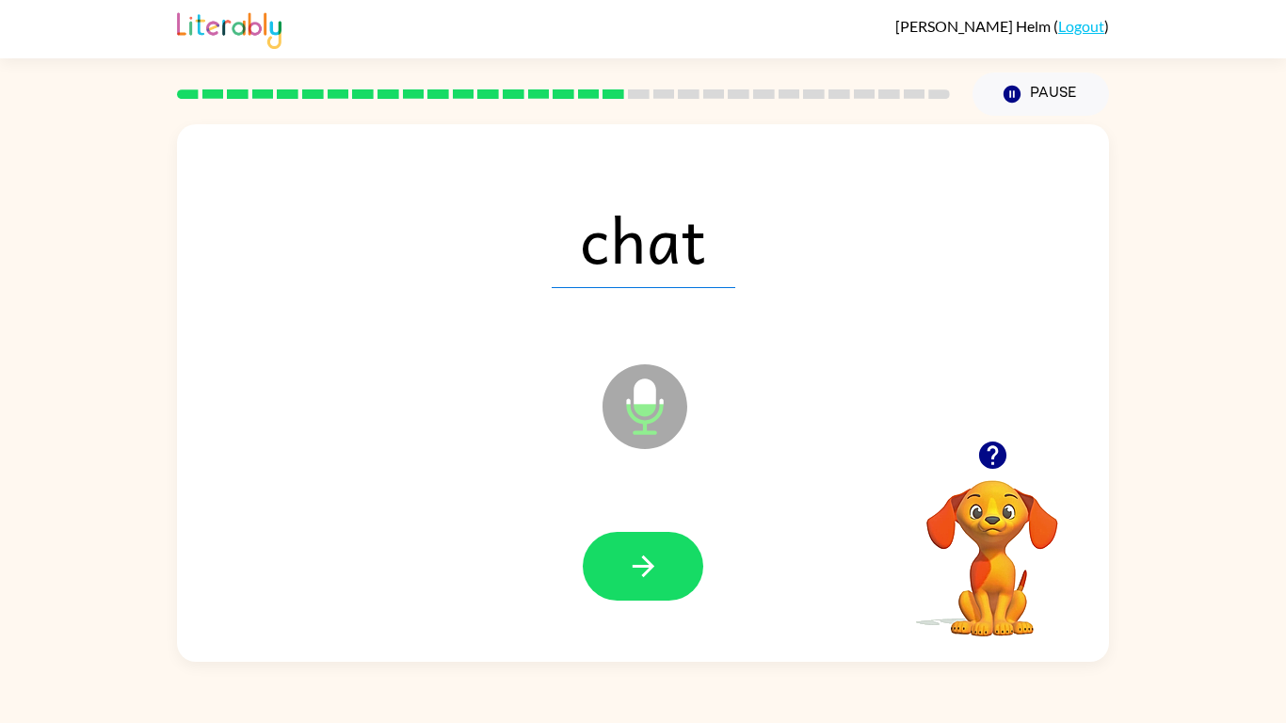
click at [651, 563] on icon "button" at bounding box center [643, 566] width 33 height 33
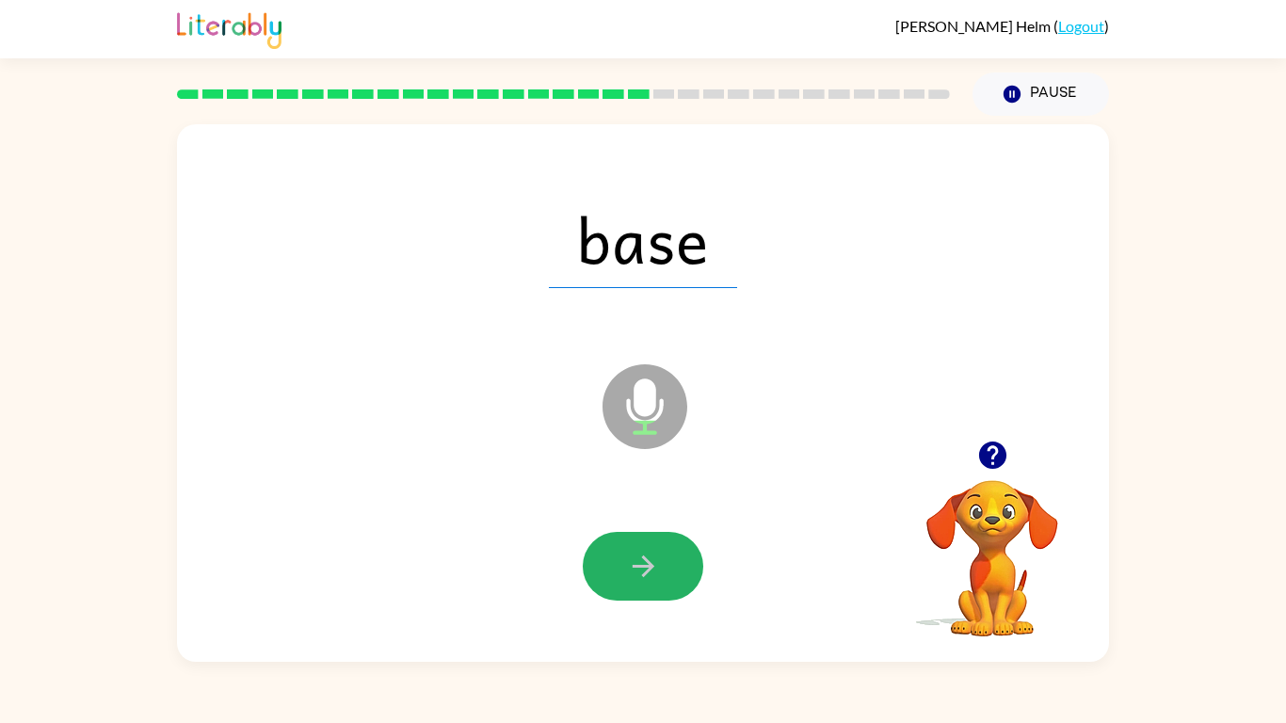
click at [651, 563] on icon "button" at bounding box center [643, 566] width 33 height 33
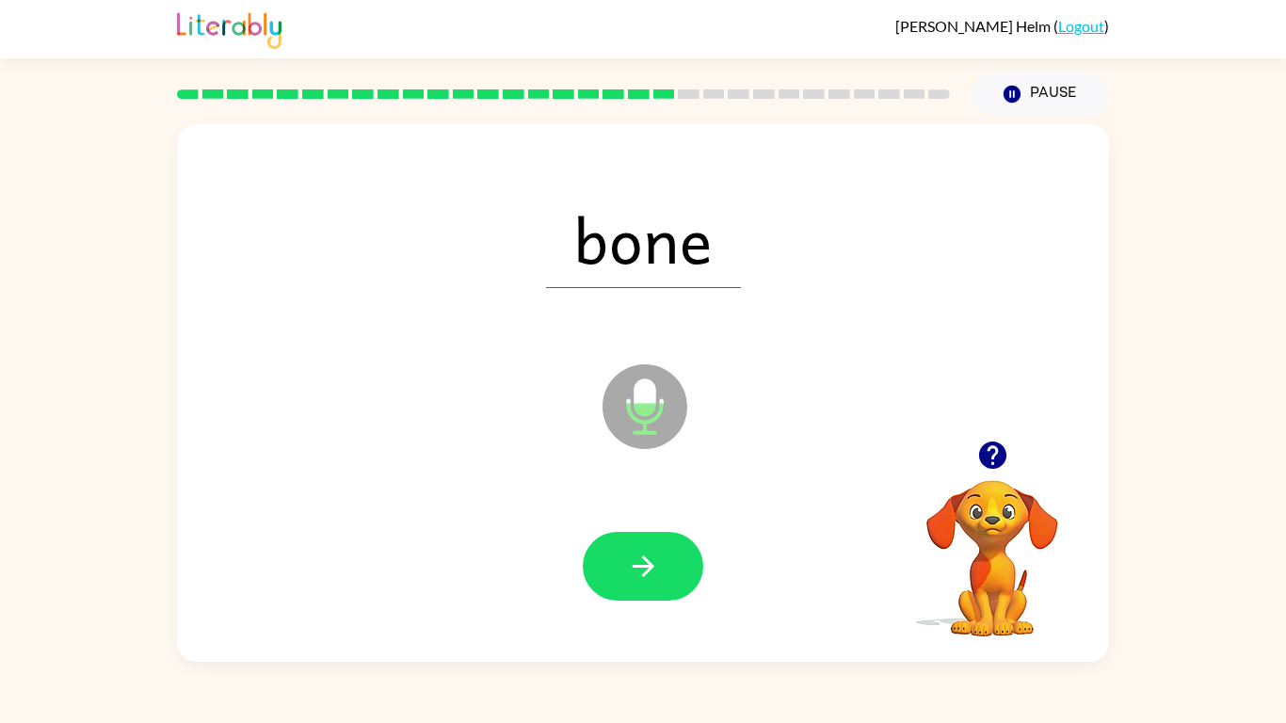
click at [651, 563] on icon "button" at bounding box center [643, 566] width 33 height 33
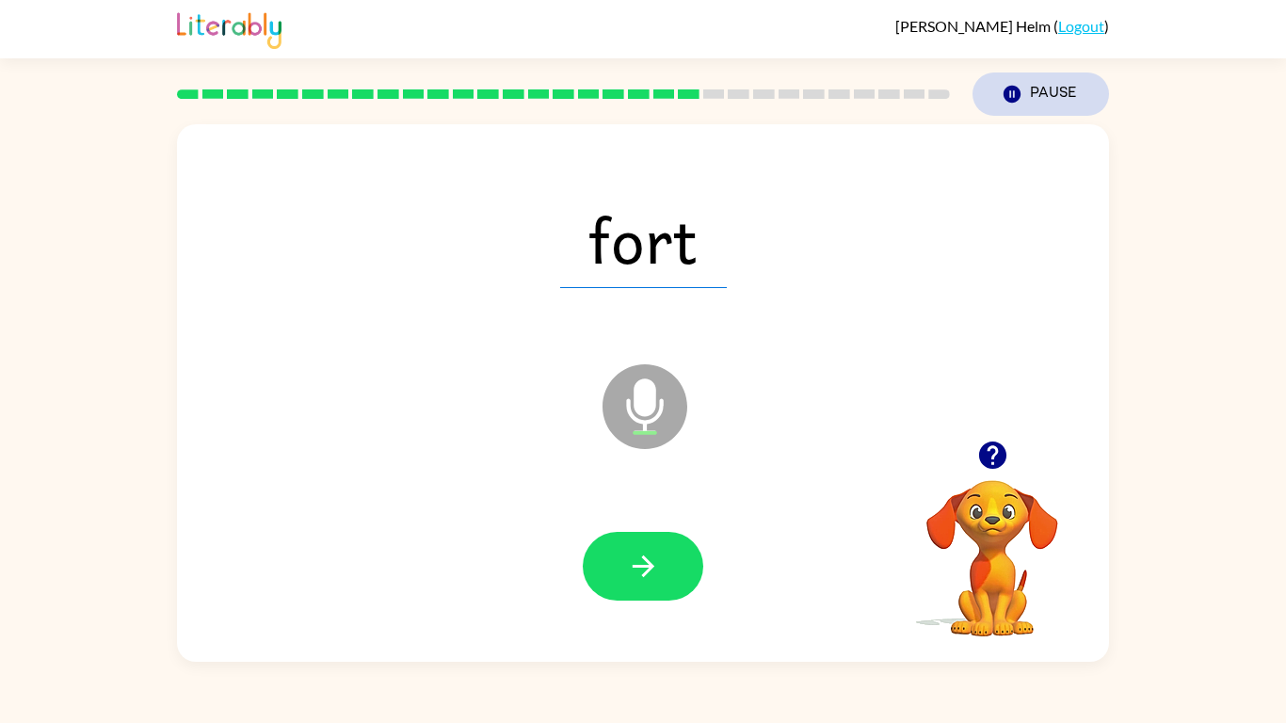
click at [1058, 78] on button "Pause Pause" at bounding box center [1041, 94] width 137 height 43
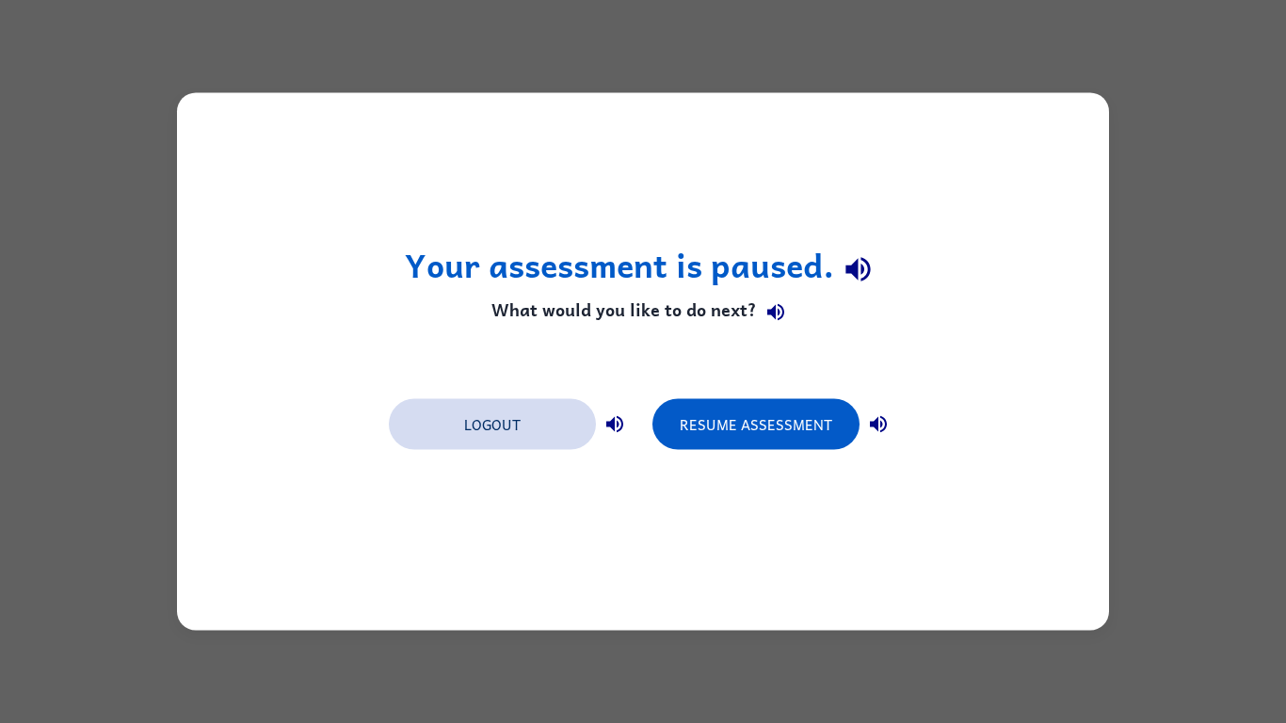
click at [481, 416] on button "Logout" at bounding box center [492, 424] width 207 height 51
